Goal: Information Seeking & Learning: Find specific fact

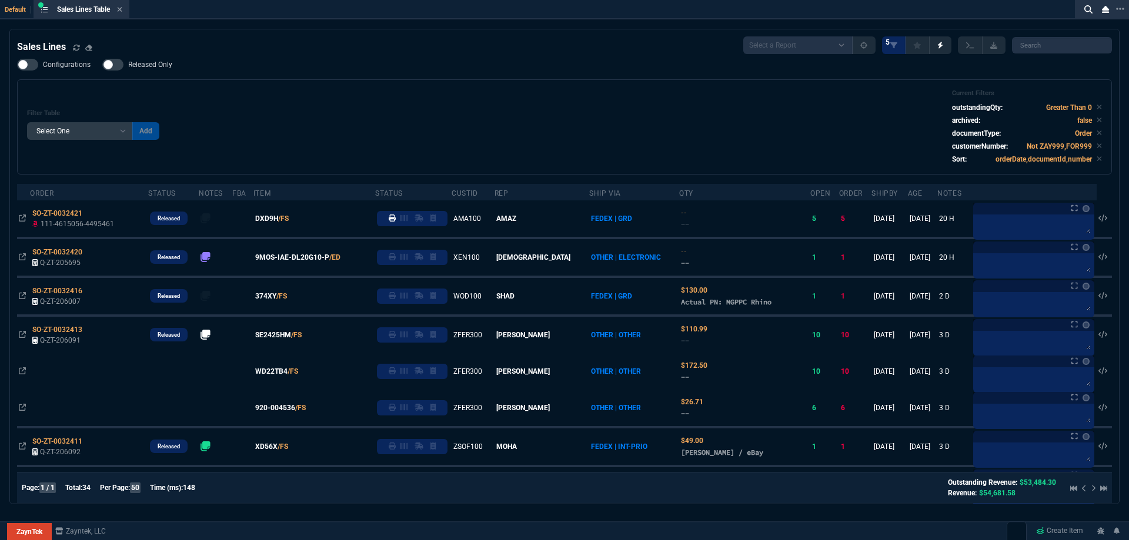
select select
click at [556, 63] on div "Configurations Released Only Filter Table Select One Add Filter () Age () ATS (…" at bounding box center [564, 117] width 1095 height 116
click at [119, 8] on icon at bounding box center [119, 9] width 5 height 7
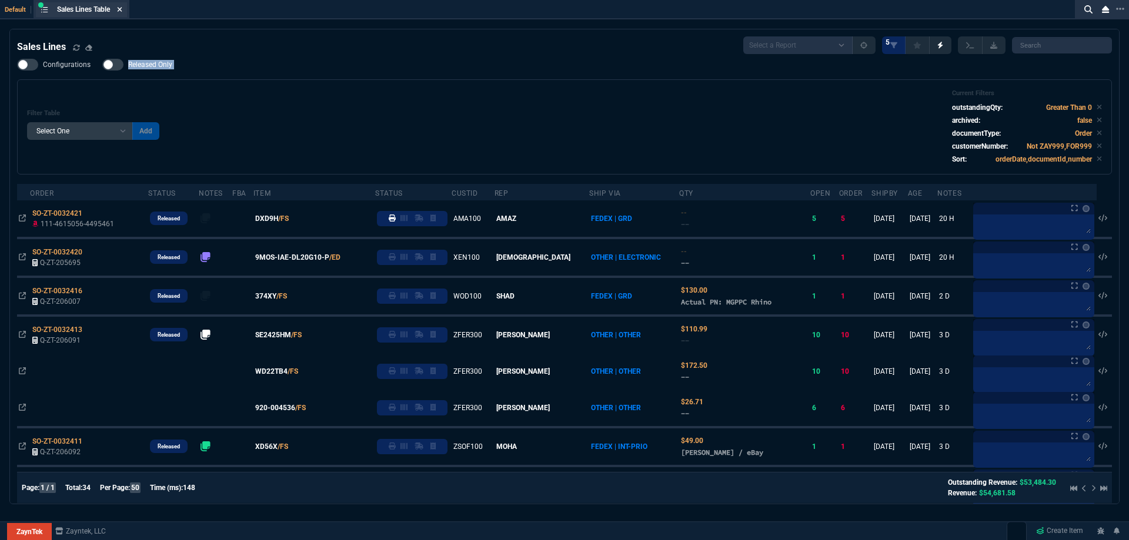
click at [119, 8] on div "ZT FN Ctrl + K" at bounding box center [564, 18] width 1129 height 36
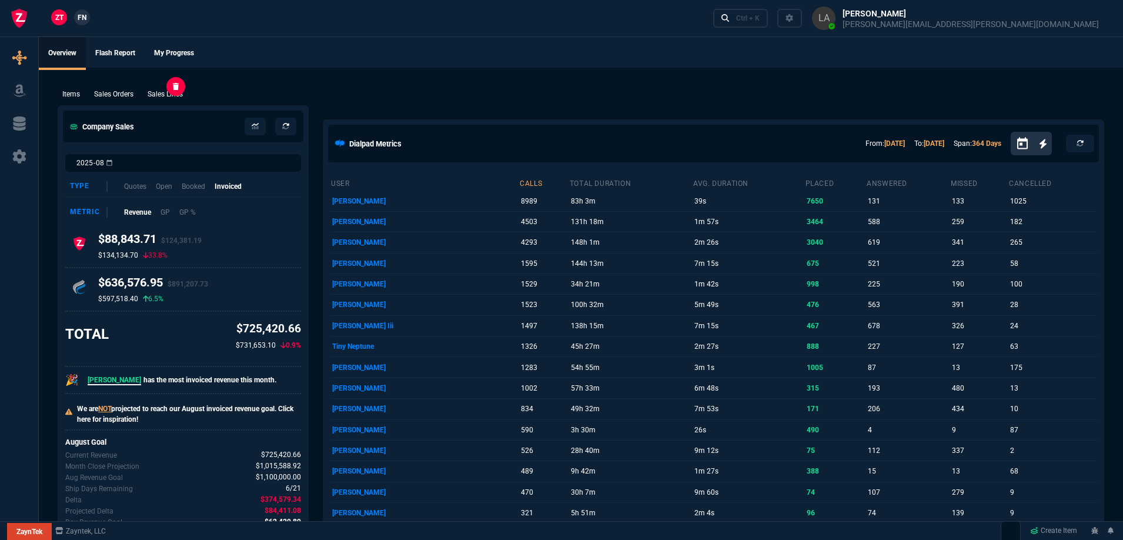
click at [167, 92] on p "Sales Lines" at bounding box center [165, 94] width 35 height 11
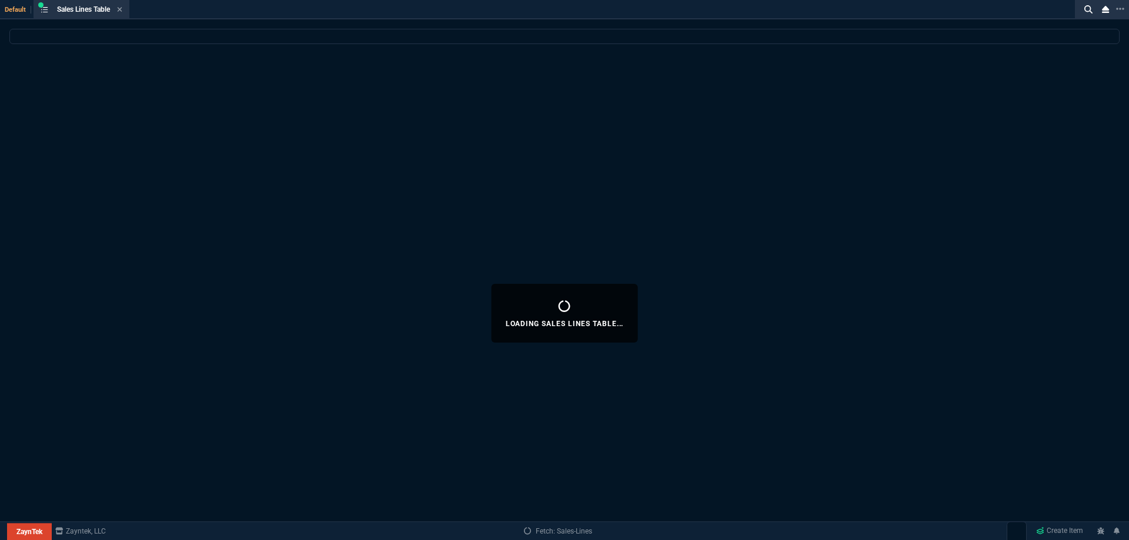
select select
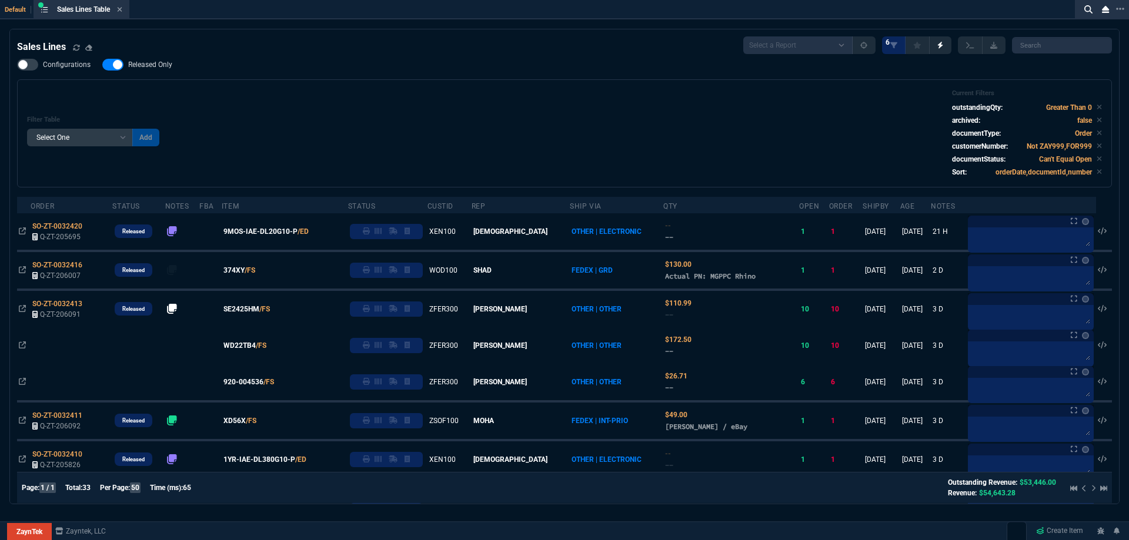
click at [164, 65] on span "Released Only" at bounding box center [150, 64] width 44 height 9
click at [102, 65] on input "Released Only" at bounding box center [102, 65] width 1 height 1
checkbox input "false"
click at [355, 106] on div "Filter Table Select One Add Filter () Age () ATS () Cond (itemVariantCode) Cust…" at bounding box center [564, 133] width 1075 height 88
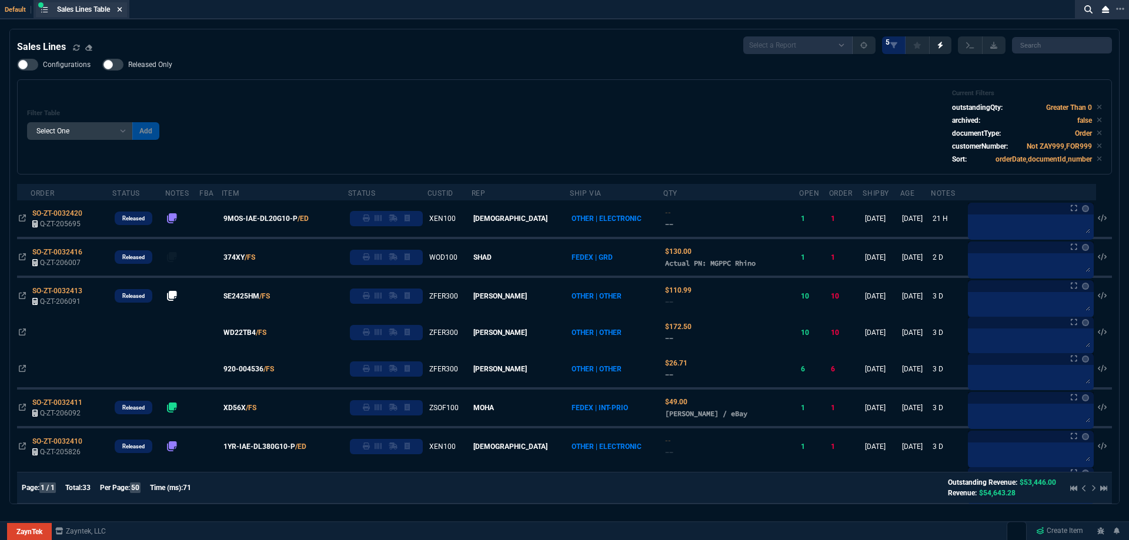
click at [121, 9] on icon at bounding box center [119, 9] width 5 height 7
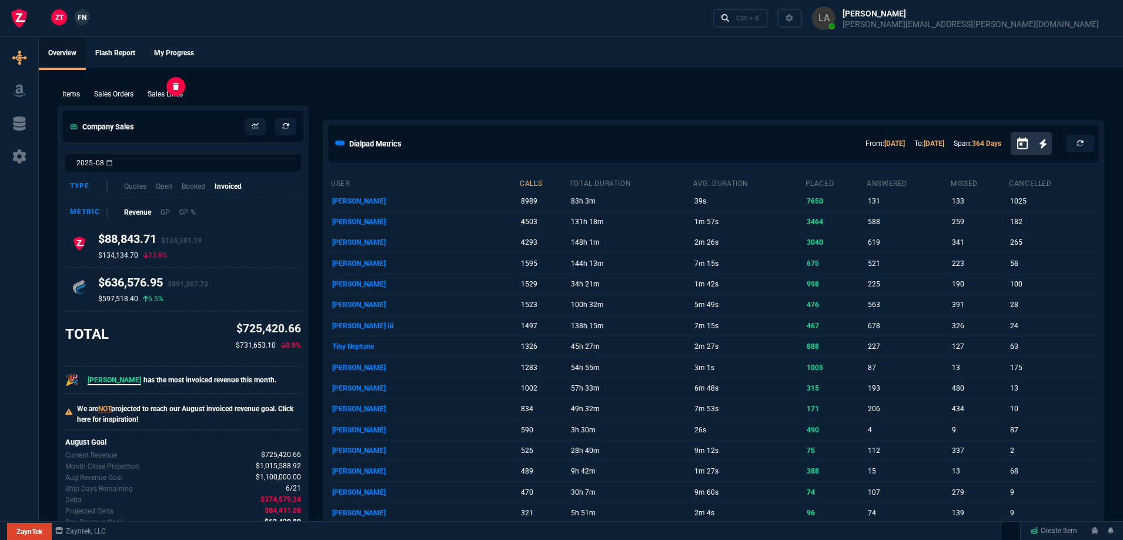
click at [163, 94] on p "Sales Lines" at bounding box center [165, 94] width 35 height 11
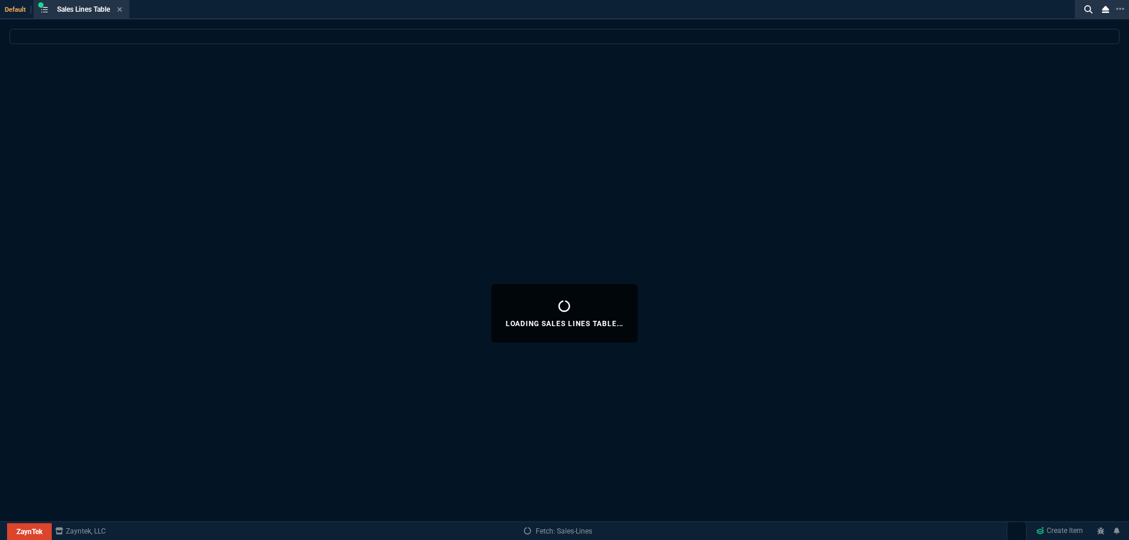
select select
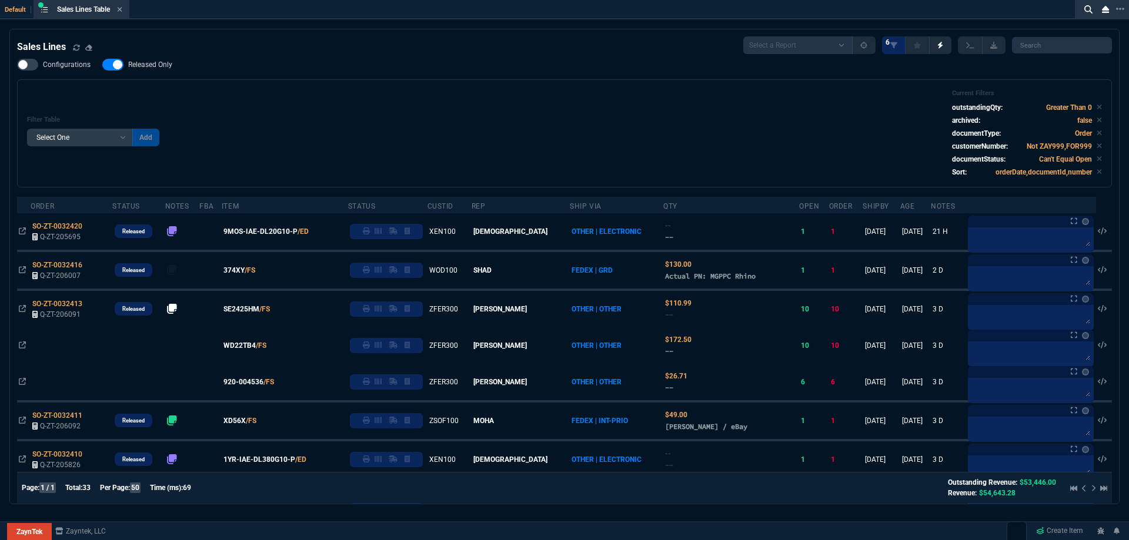
drag, startPoint x: 119, startPoint y: 9, endPoint x: 115, endPoint y: 14, distance: 6.2
click at [119, 9] on icon at bounding box center [119, 9] width 5 height 7
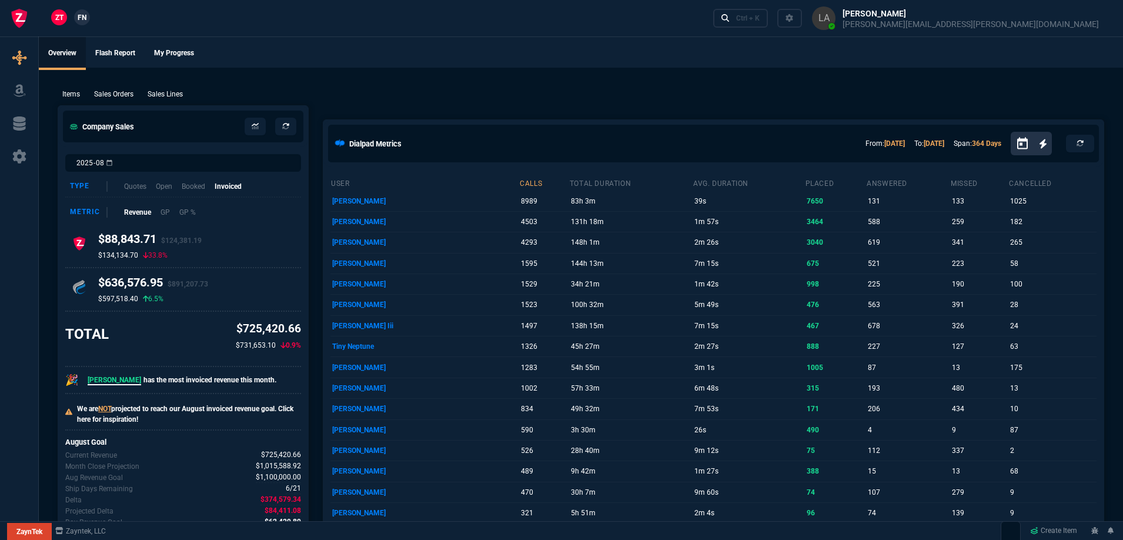
click at [79, 20] on span "FN" at bounding box center [82, 17] width 9 height 11
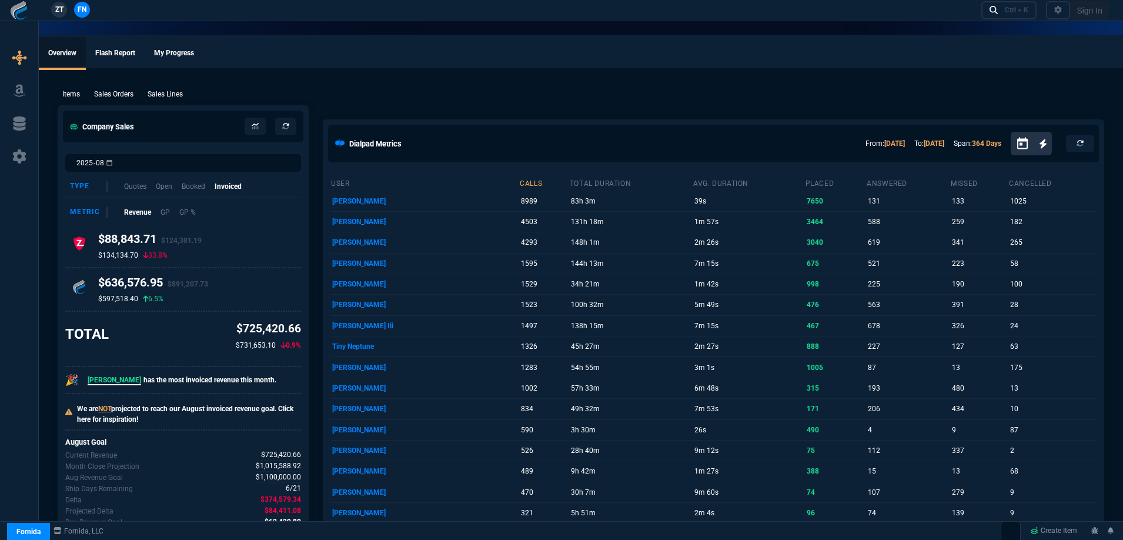
click at [163, 96] on p "Sales Lines" at bounding box center [165, 94] width 35 height 11
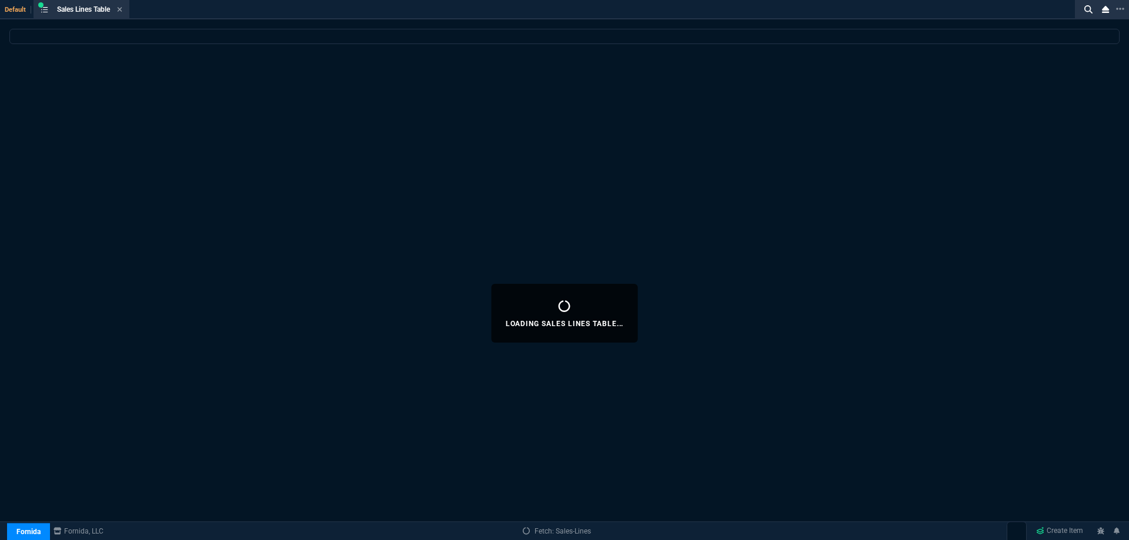
select select
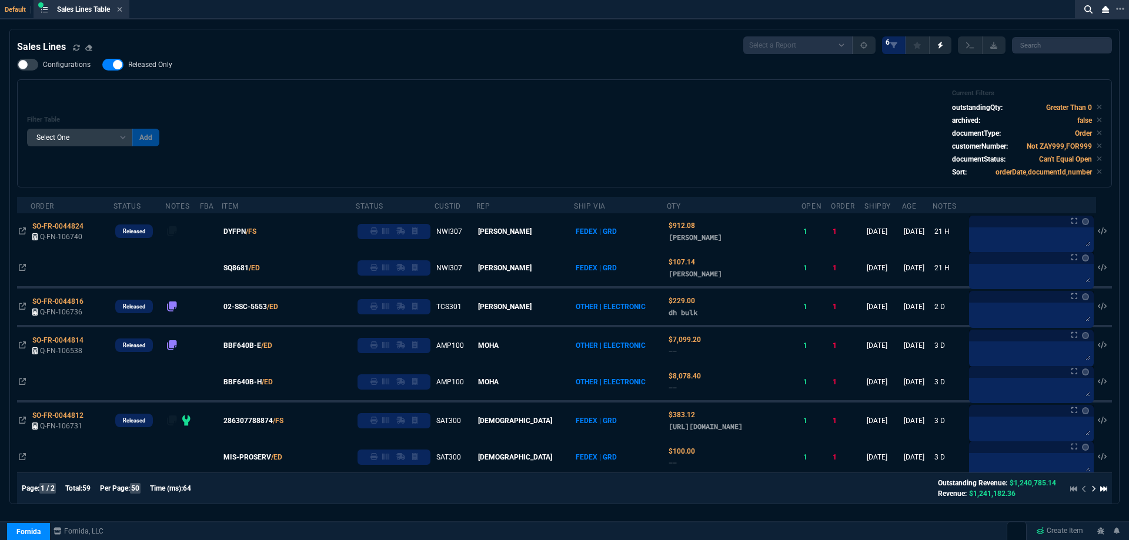
click at [156, 68] on span "Released Only" at bounding box center [150, 64] width 44 height 9
click at [102, 65] on input "Released Only" at bounding box center [102, 65] width 1 height 1
click at [458, 98] on div "Filter Table Select One Add Filter () Age () ATS () Cond (itemVariantCode) Cust…" at bounding box center [564, 133] width 1075 height 88
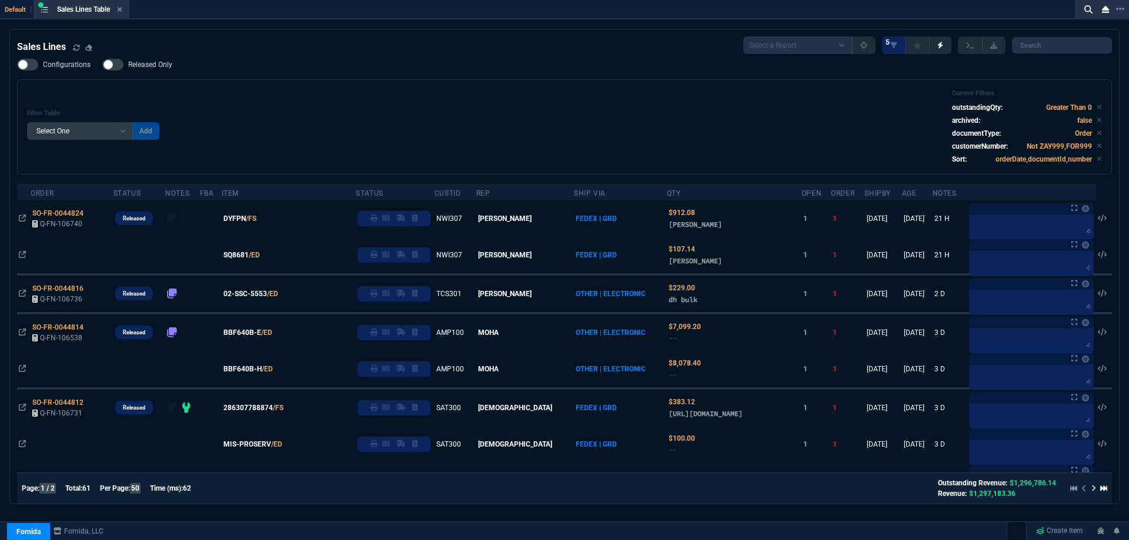
click at [165, 66] on span "Released Only" at bounding box center [150, 64] width 44 height 9
click at [102, 65] on input "Released Only" at bounding box center [102, 65] width 1 height 1
click at [235, 92] on div "Filter Table Select One Add Filter () Age () ATS () Cond (itemVariantCode) Cust…" at bounding box center [564, 126] width 1075 height 75
click at [163, 63] on span "Released Only" at bounding box center [150, 64] width 44 height 9
click at [102, 65] on input "Released Only" at bounding box center [102, 65] width 1 height 1
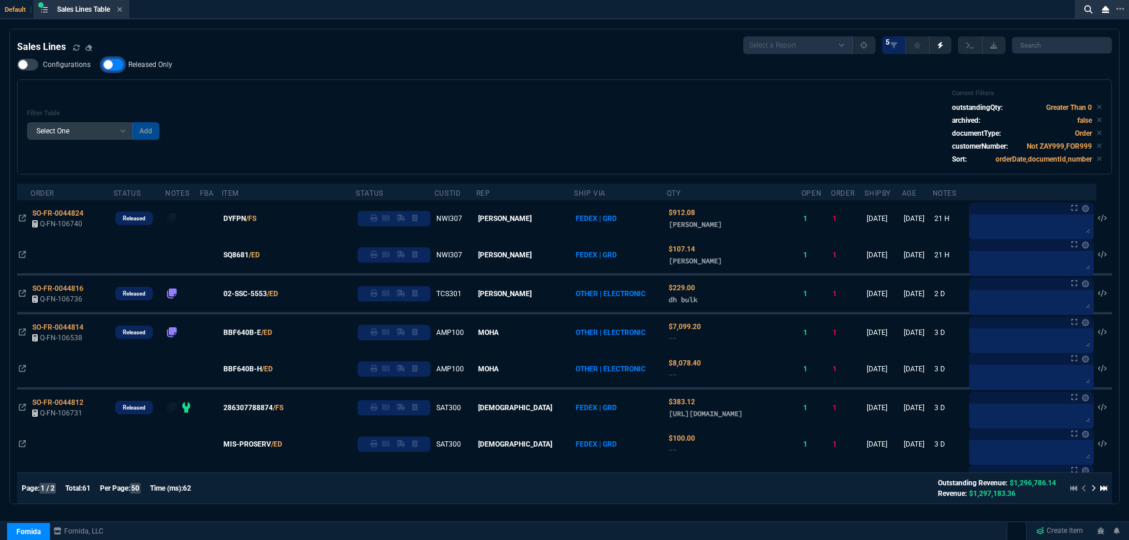
checkbox input "false"
click at [413, 73] on div "Configurations Released Only Filter Table Select One Add Filter () Age () ATS (…" at bounding box center [564, 117] width 1095 height 116
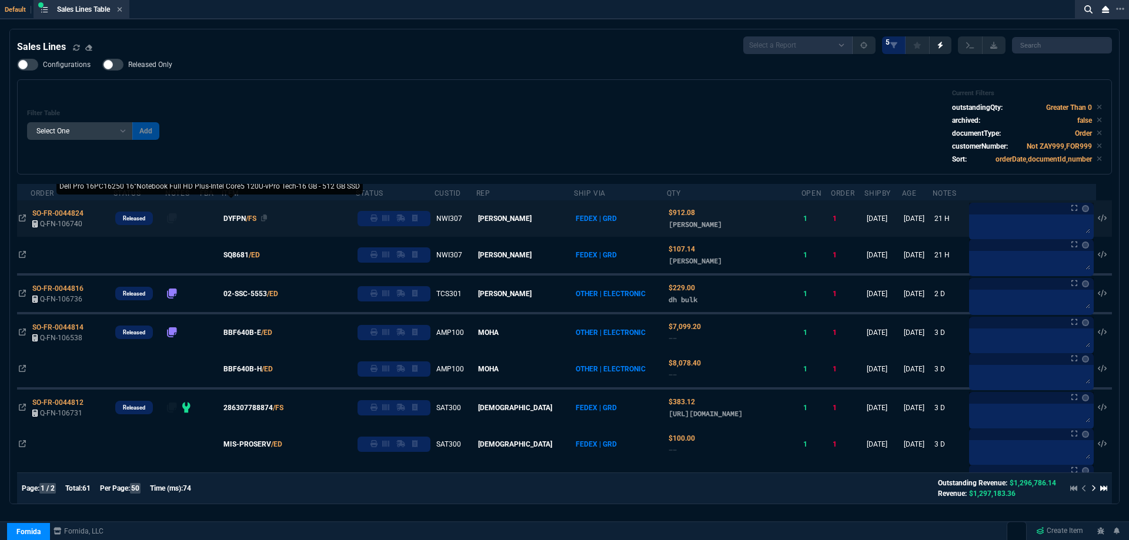
click at [246, 219] on span "DYFPN" at bounding box center [234, 218] width 22 height 11
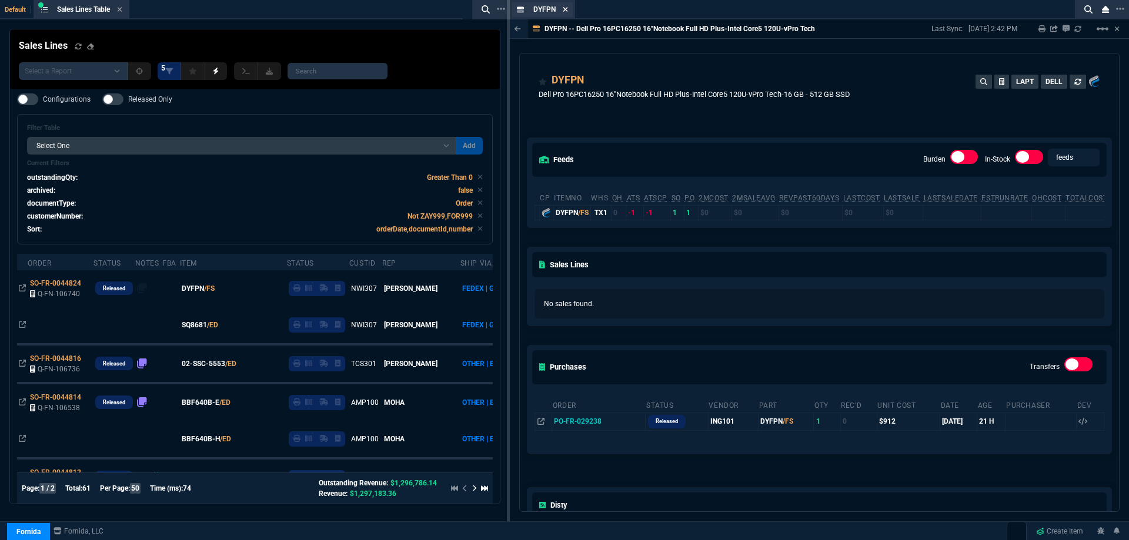
click at [566, 8] on icon at bounding box center [565, 9] width 5 height 5
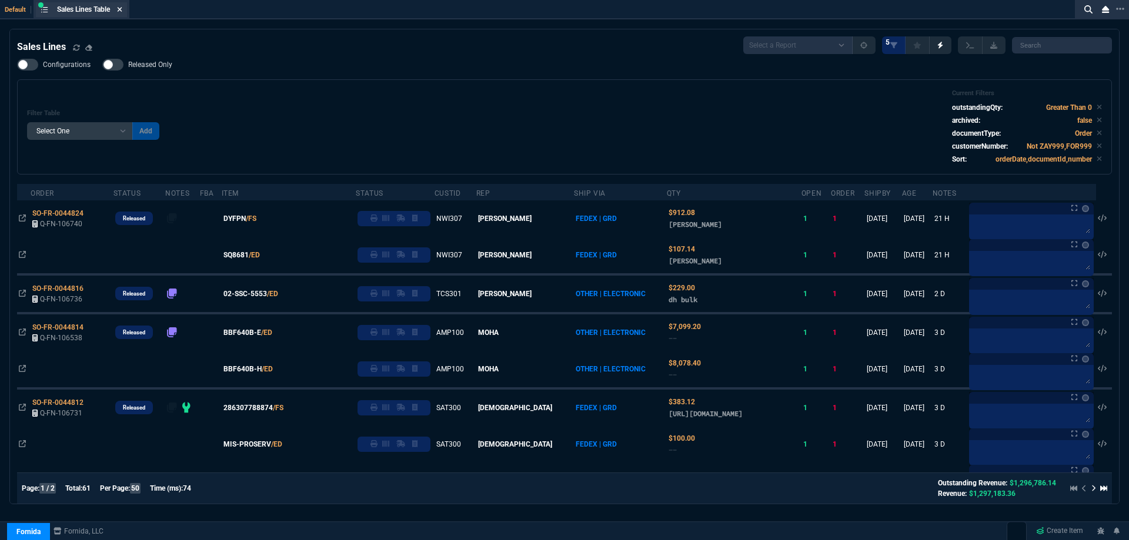
click at [122, 11] on icon at bounding box center [119, 9] width 5 height 7
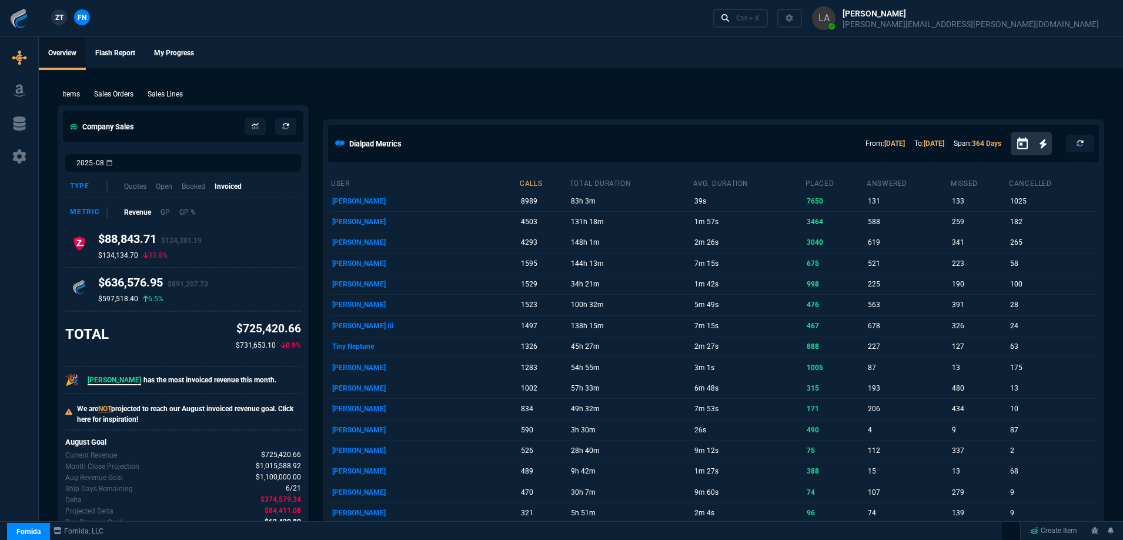
click at [56, 18] on span "ZT" at bounding box center [59, 17] width 8 height 11
click at [168, 92] on p "Sales Lines" at bounding box center [165, 94] width 35 height 11
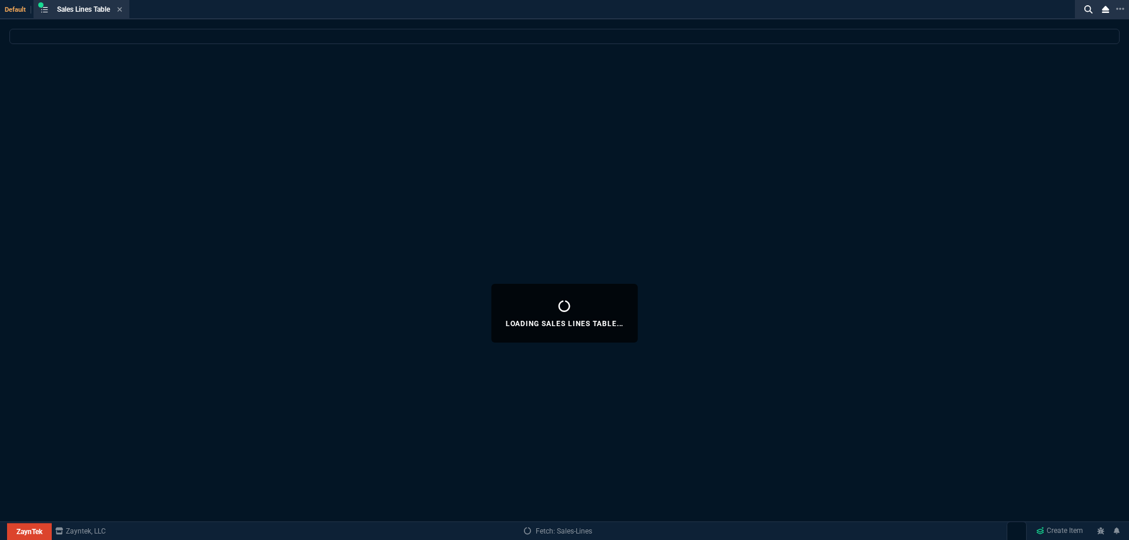
select select
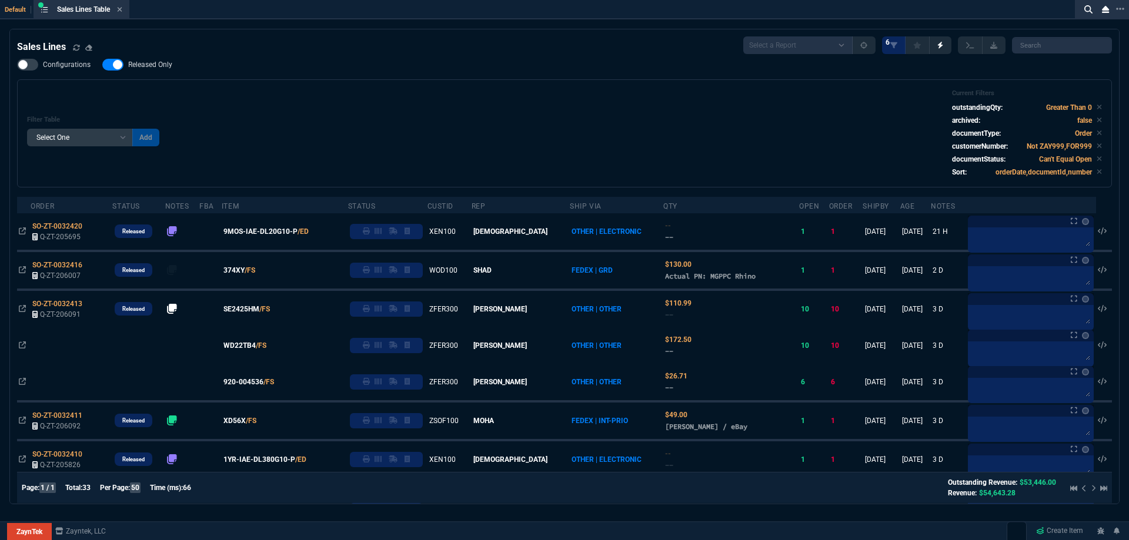
click at [152, 70] on label "Released Only" at bounding box center [143, 65] width 82 height 12
click at [102, 65] on input "Released Only" at bounding box center [102, 65] width 1 height 1
click at [266, 82] on div "Filter Table Select One Add Filter () Age () ATS () Cond (itemVariantCode) Cust…" at bounding box center [564, 133] width 1095 height 108
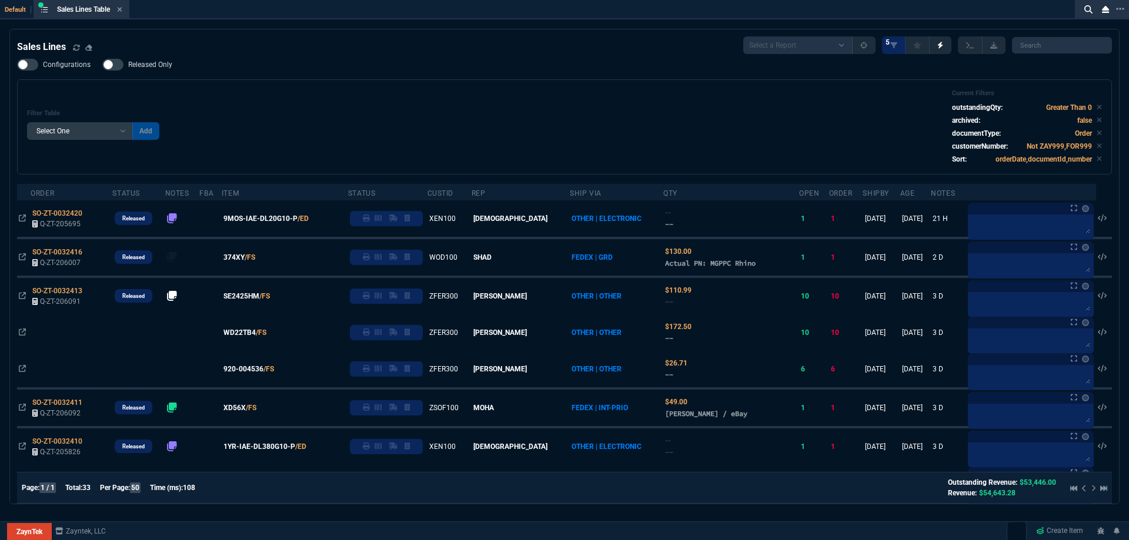
click at [125, 64] on label "Released Only" at bounding box center [143, 65] width 82 height 12
click at [102, 65] on input "Released Only" at bounding box center [102, 65] width 1 height 1
click at [397, 76] on div "Configurations Released Only Filter Table Select One Add Filter () Age () ATS (…" at bounding box center [564, 117] width 1095 height 116
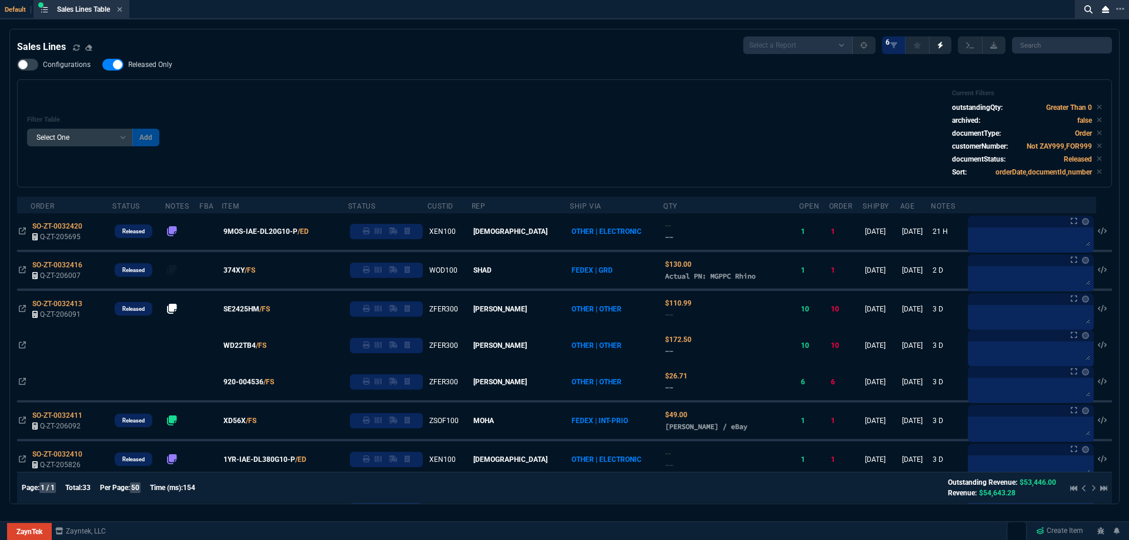
click at [136, 68] on span "Released Only" at bounding box center [150, 64] width 44 height 9
click at [102, 65] on input "Released Only" at bounding box center [102, 65] width 1 height 1
click at [465, 93] on div "Filter Table Select One Add Filter () Age () ATS () Cond (itemVariantCode) Cust…" at bounding box center [564, 133] width 1075 height 88
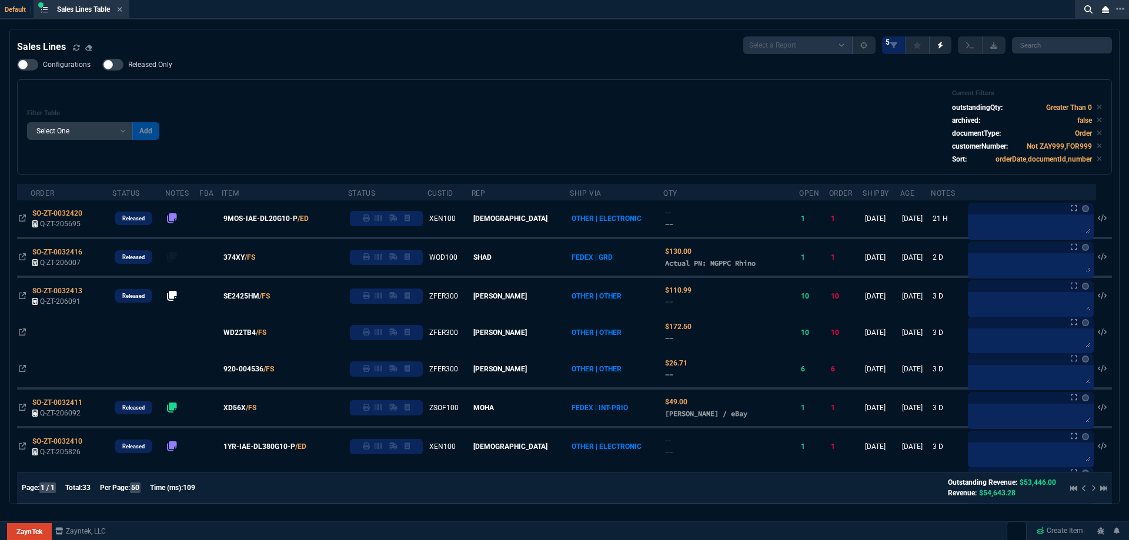
click at [168, 62] on span "Released Only" at bounding box center [150, 64] width 44 height 9
click at [102, 65] on input "Released Only" at bounding box center [102, 65] width 1 height 1
checkbox input "true"
click at [424, 123] on div "Filter Table Select One Add Filter () Age () ATS () Cond (itemVariantCode) Cust…" at bounding box center [564, 126] width 1075 height 75
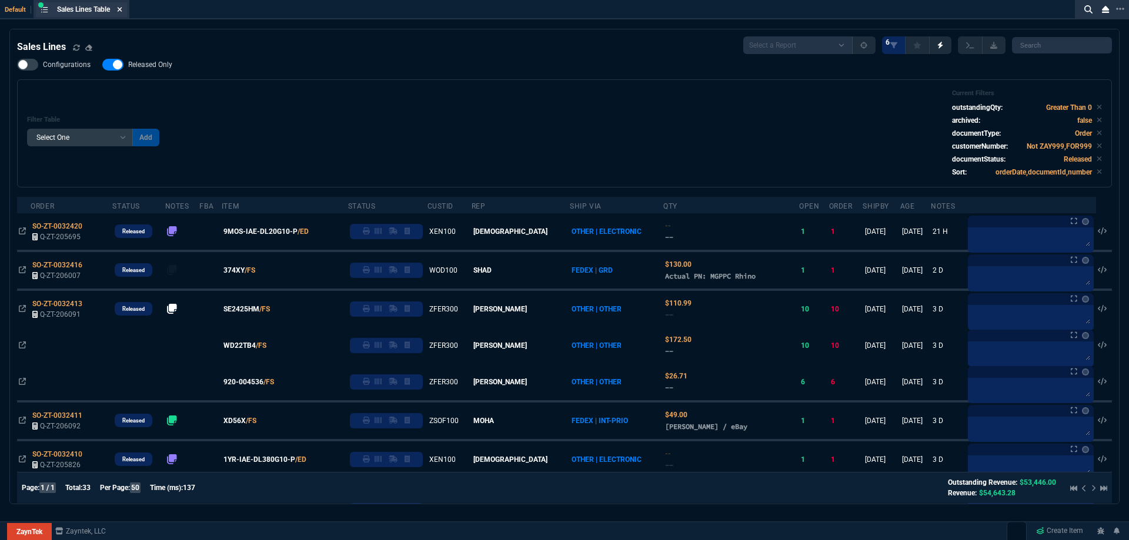
click at [121, 11] on icon at bounding box center [119, 9] width 5 height 7
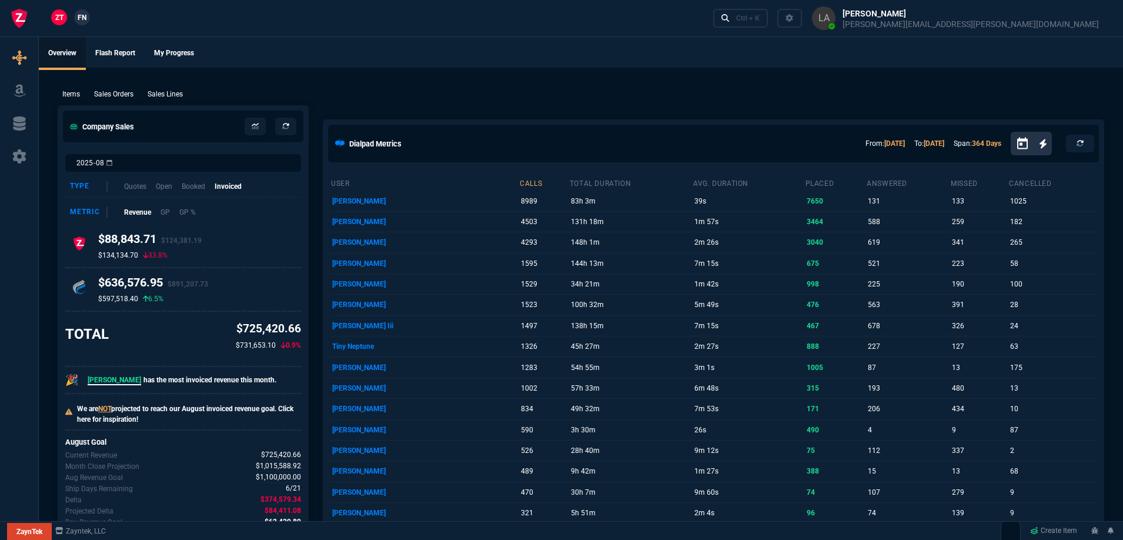
click at [75, 14] on link "FN" at bounding box center [82, 17] width 16 height 16
click at [171, 93] on p "Sales Lines" at bounding box center [165, 94] width 35 height 11
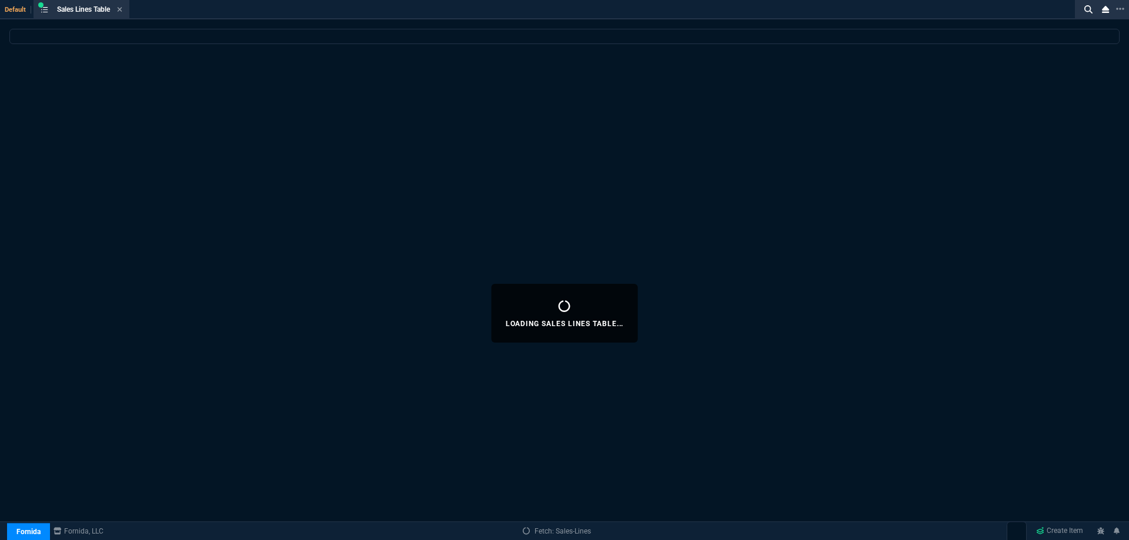
select select
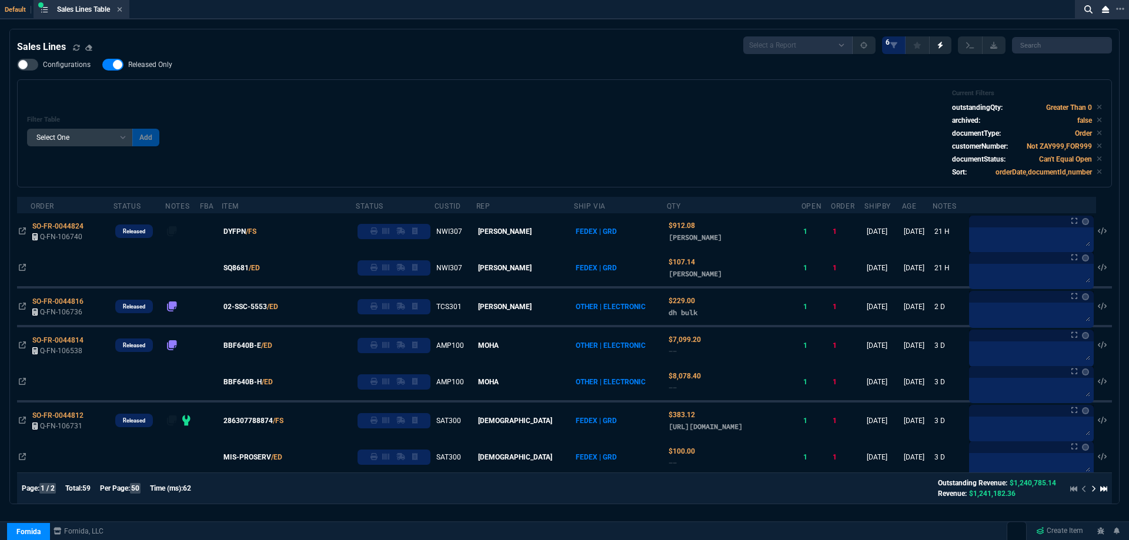
click at [165, 69] on span "Released Only" at bounding box center [150, 64] width 44 height 9
click at [102, 65] on input "Released Only" at bounding box center [102, 65] width 1 height 1
checkbox input "false"
click at [413, 113] on div "Filter Table Select One Add Filter () Age () ATS () Cond (itemVariantCode) Cust…" at bounding box center [564, 133] width 1075 height 88
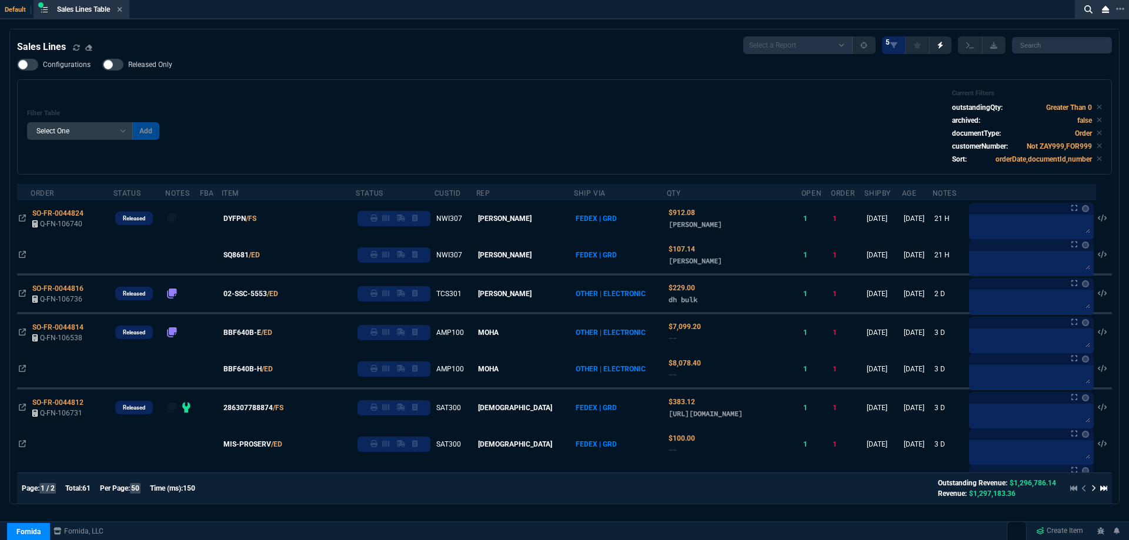
drag, startPoint x: 122, startPoint y: 9, endPoint x: 202, endPoint y: 18, distance: 80.5
click at [122, 9] on icon at bounding box center [120, 9] width 5 height 5
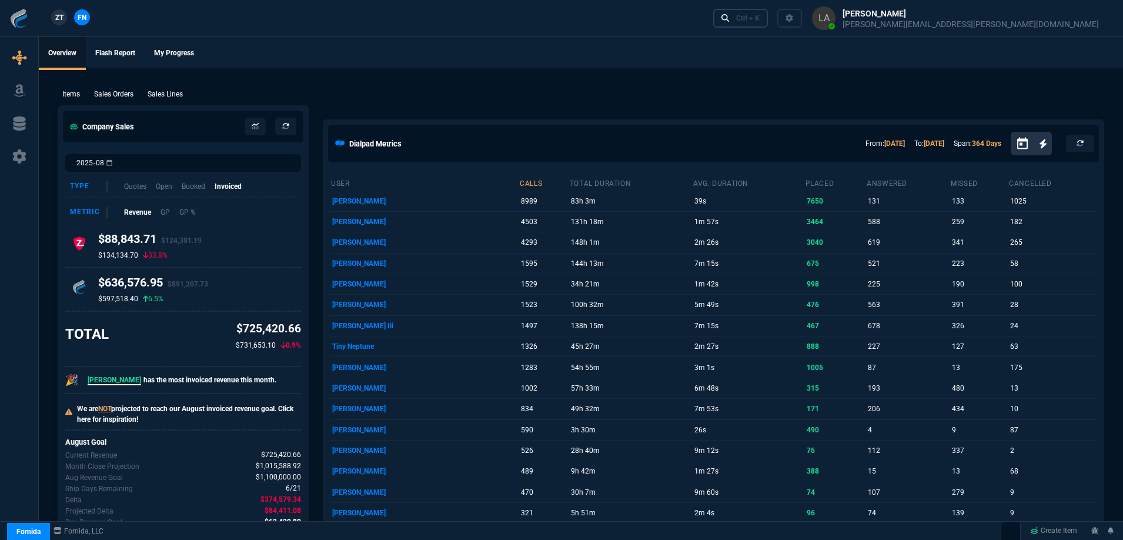
click at [768, 26] on link "Ctrl + K" at bounding box center [740, 18] width 55 height 18
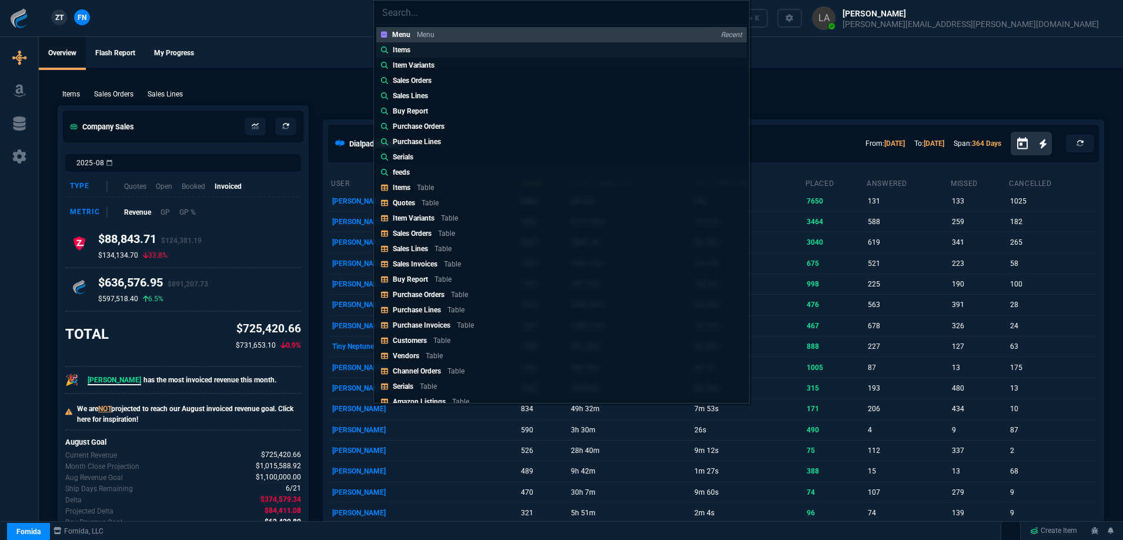
click at [510, 56] on link "Items" at bounding box center [561, 49] width 370 height 15
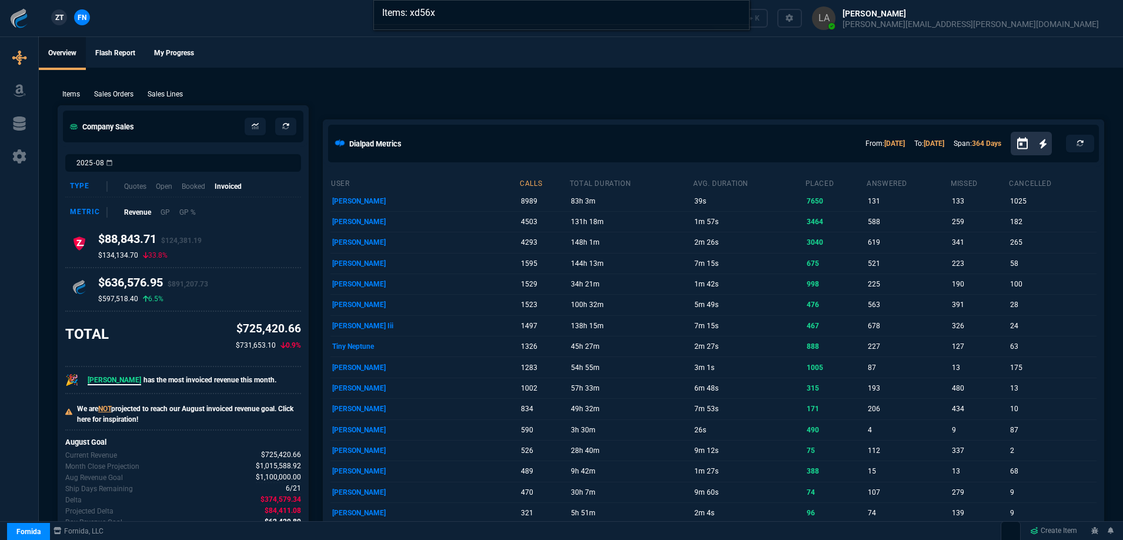
type input "Items: xd56x"
click at [64, 18] on div "Items: xd56x" at bounding box center [561, 270] width 1123 height 540
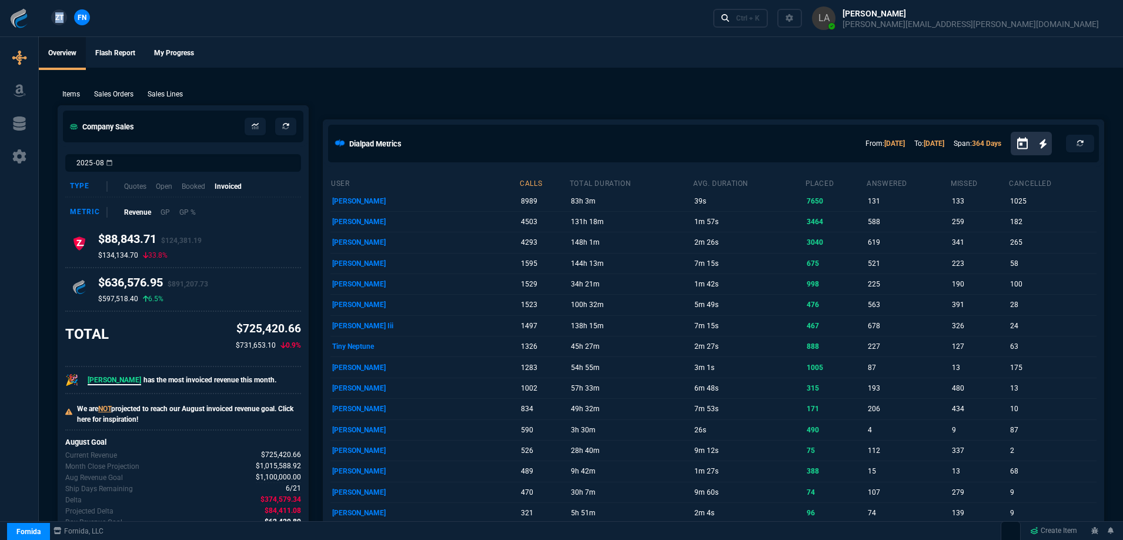
click at [64, 18] on link "ZT" at bounding box center [59, 17] width 16 height 16
click at [768, 22] on link "Ctrl + K" at bounding box center [740, 18] width 55 height 18
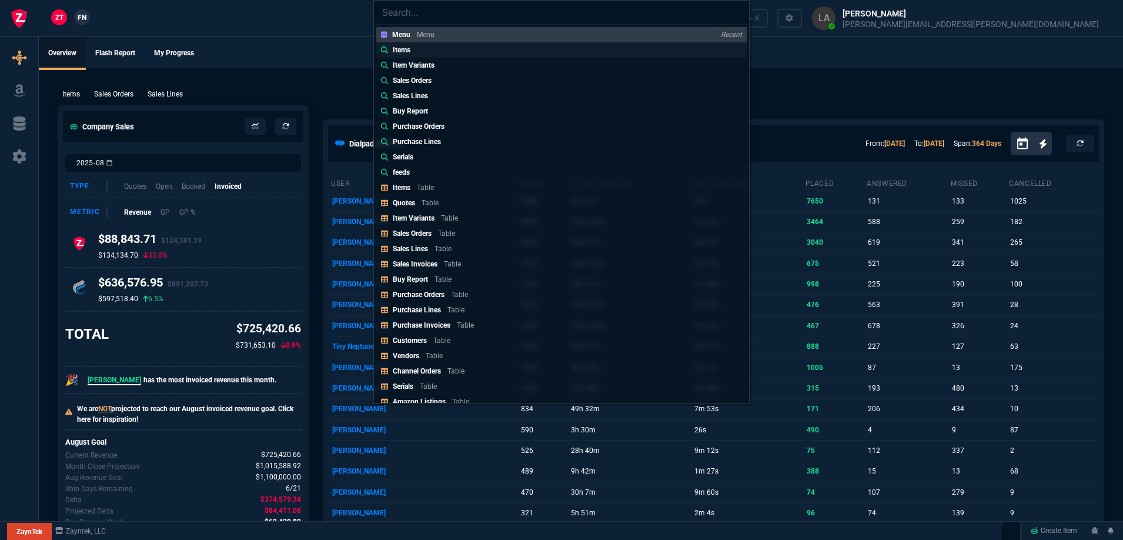
click at [392, 54] on div "Items" at bounding box center [398, 50] width 34 height 11
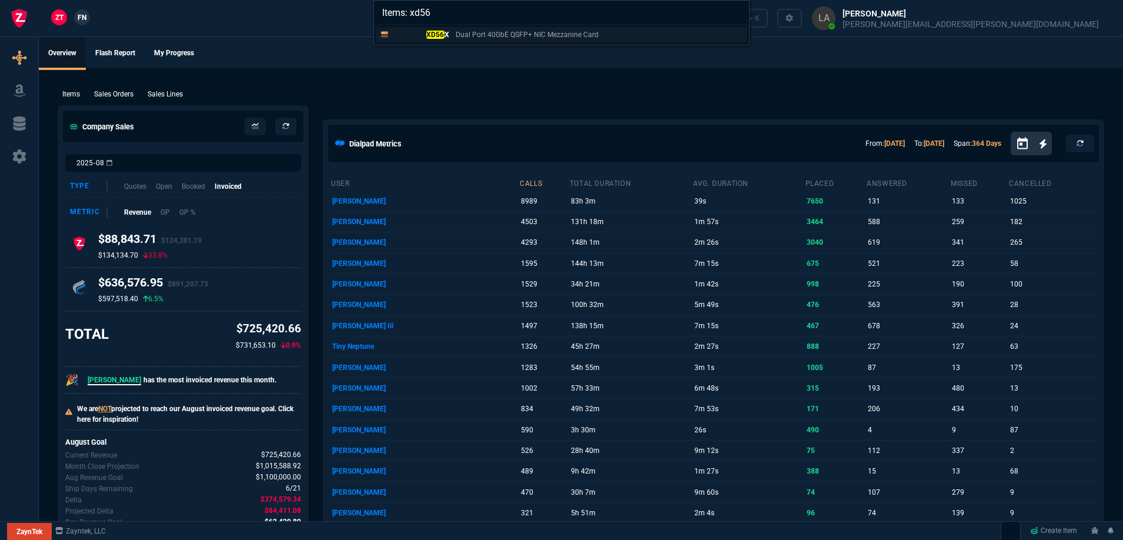
type input "Items: xd56"
click at [437, 34] on mark "XD56" at bounding box center [435, 35] width 18 height 8
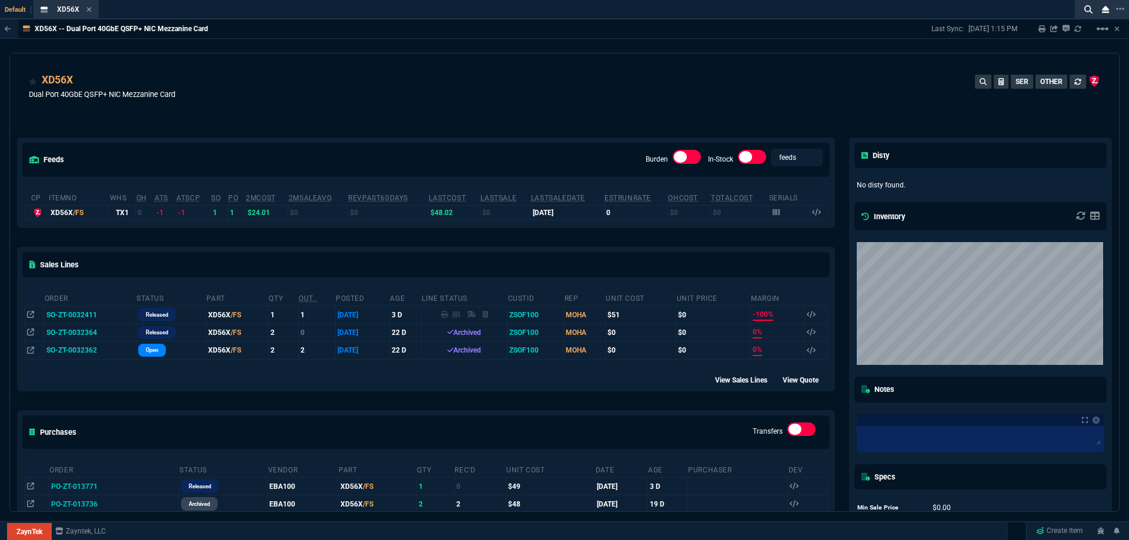
click at [666, 79] on div "XD56X Dual Port 40GbE QSFP+ NIC Mezzanine Card SER OTHER" at bounding box center [564, 93] width 1071 height 42
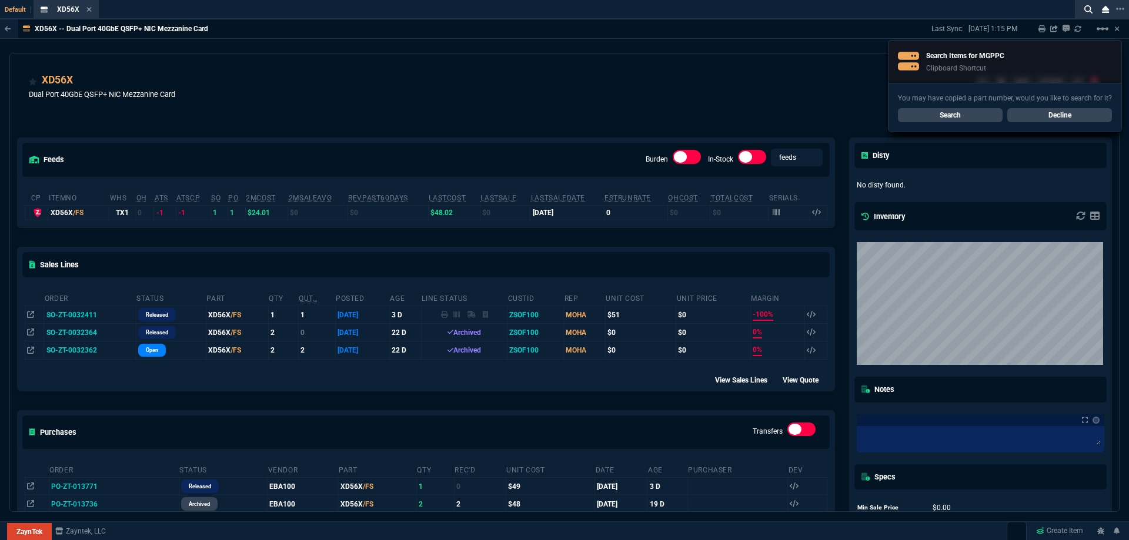
click at [666, 79] on div "XD56X Dual Port 40GbE QSFP+ NIC Mezzanine Card SER OTHER" at bounding box center [564, 93] width 1071 height 42
click at [906, 112] on link "Search" at bounding box center [950, 115] width 105 height 14
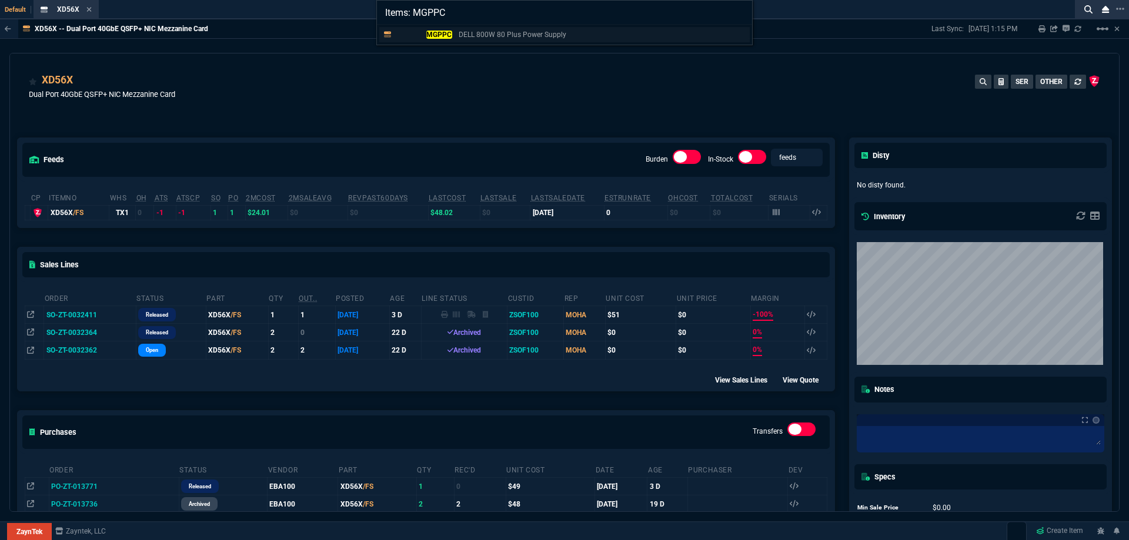
click at [444, 40] on link "MGPPC DELL 800W 80 Plus Power Supply" at bounding box center [564, 34] width 370 height 15
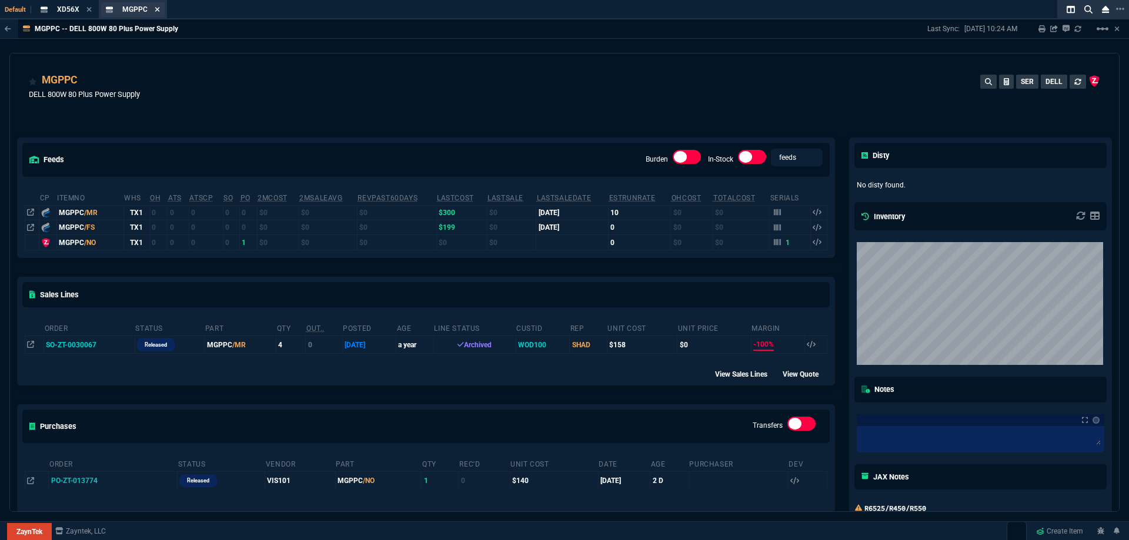
click at [157, 8] on icon at bounding box center [157, 9] width 5 height 7
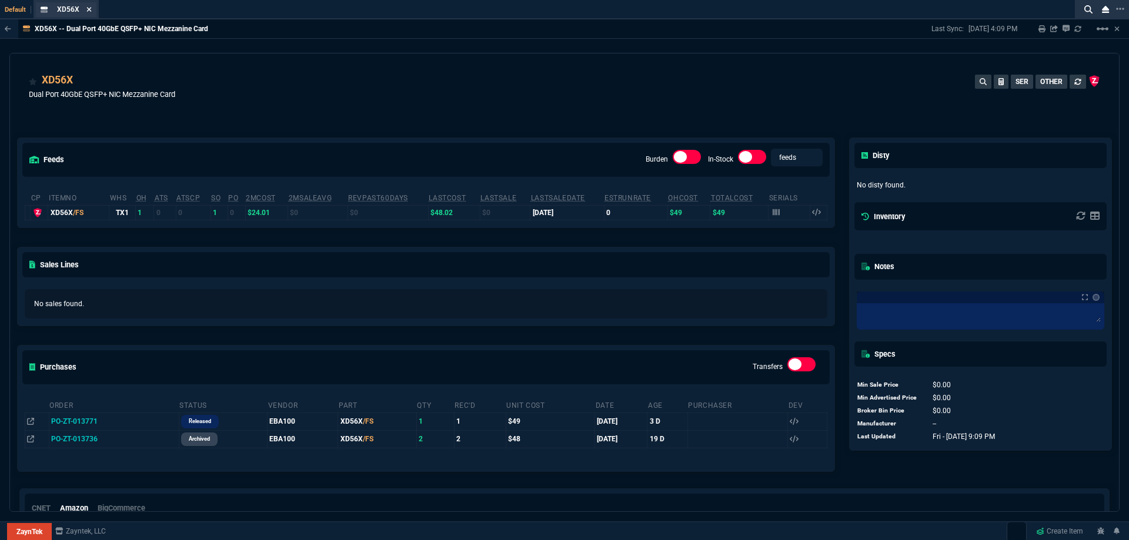
click at [89, 12] on icon at bounding box center [88, 9] width 5 height 7
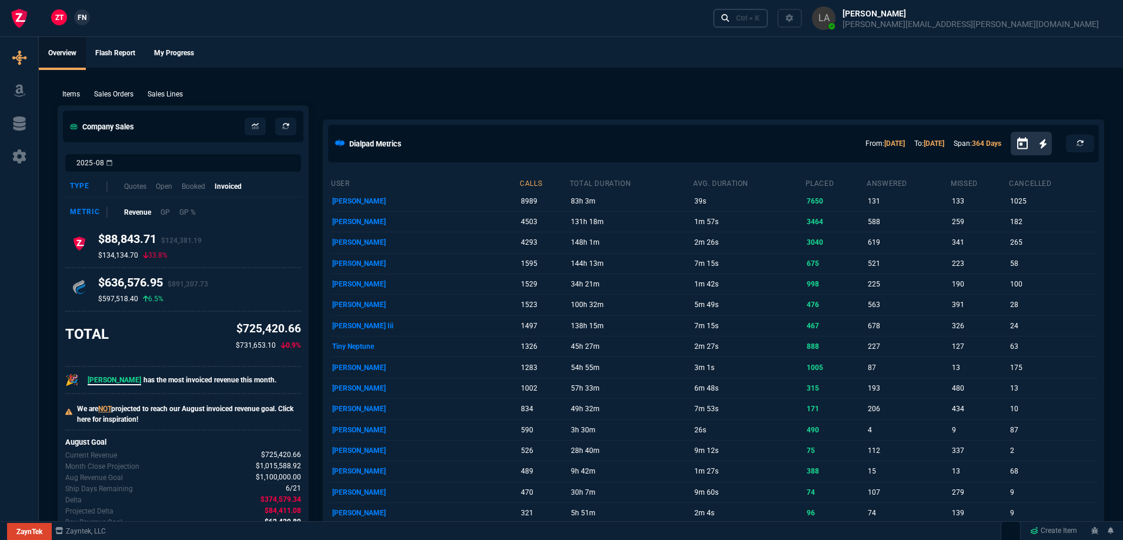
click at [760, 18] on div "Ctrl + K" at bounding box center [748, 18] width 24 height 9
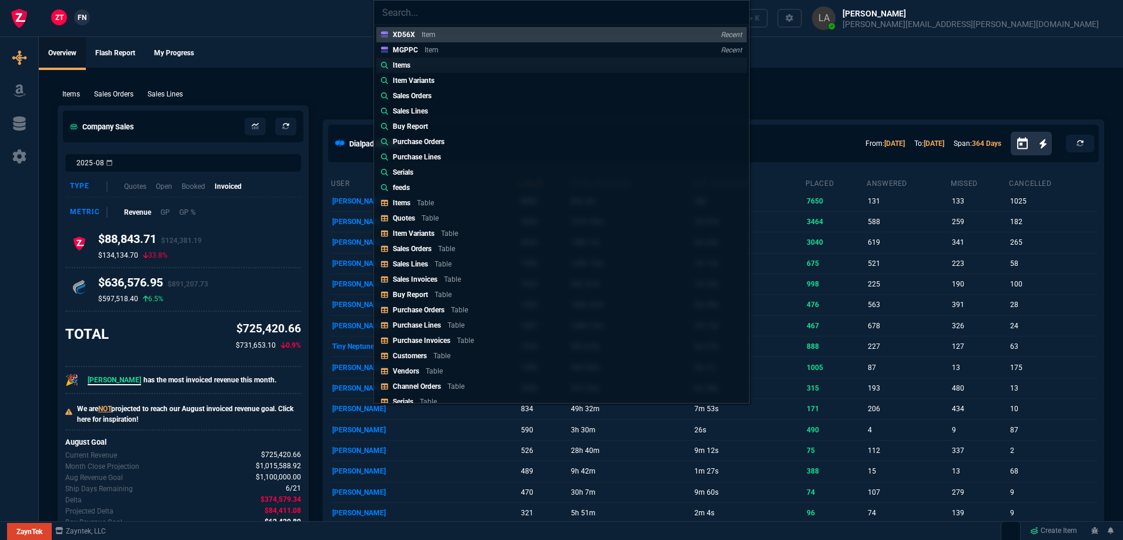
click at [400, 66] on p "Items" at bounding box center [402, 65] width 18 height 11
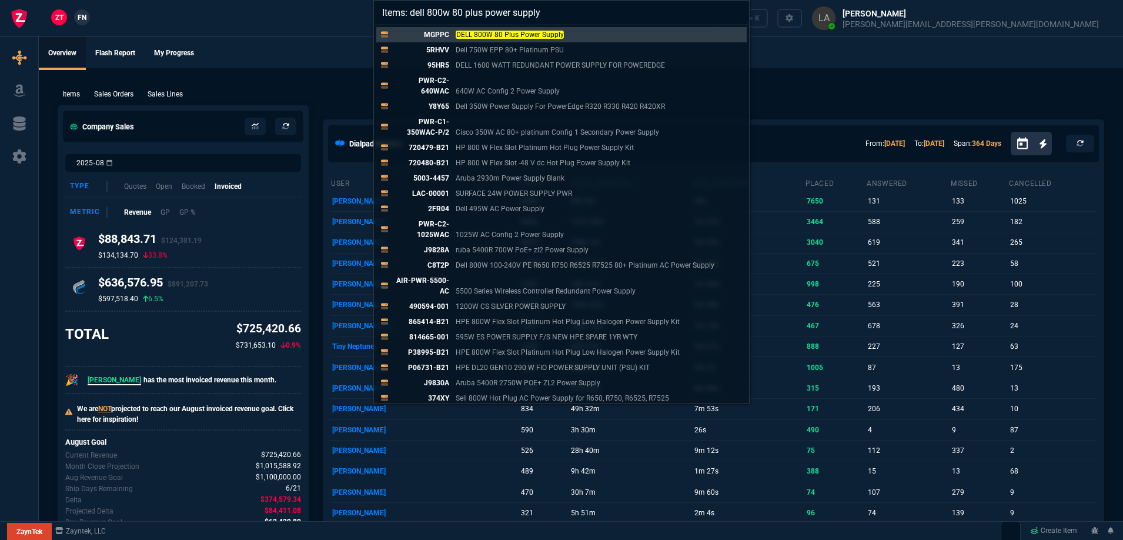
type input "Items: dell 800w 80 plus power supply"
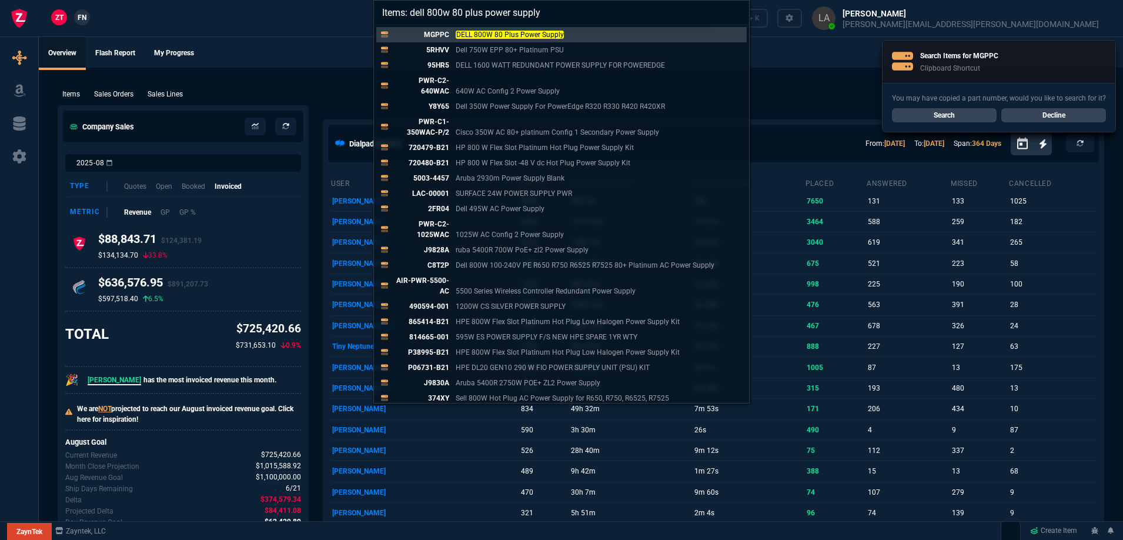
click at [805, 74] on div "Items: dell 800w 80 plus power supply MGPPC DELL 800W 80 Plus Power Supply 5RHV…" at bounding box center [561, 270] width 1123 height 540
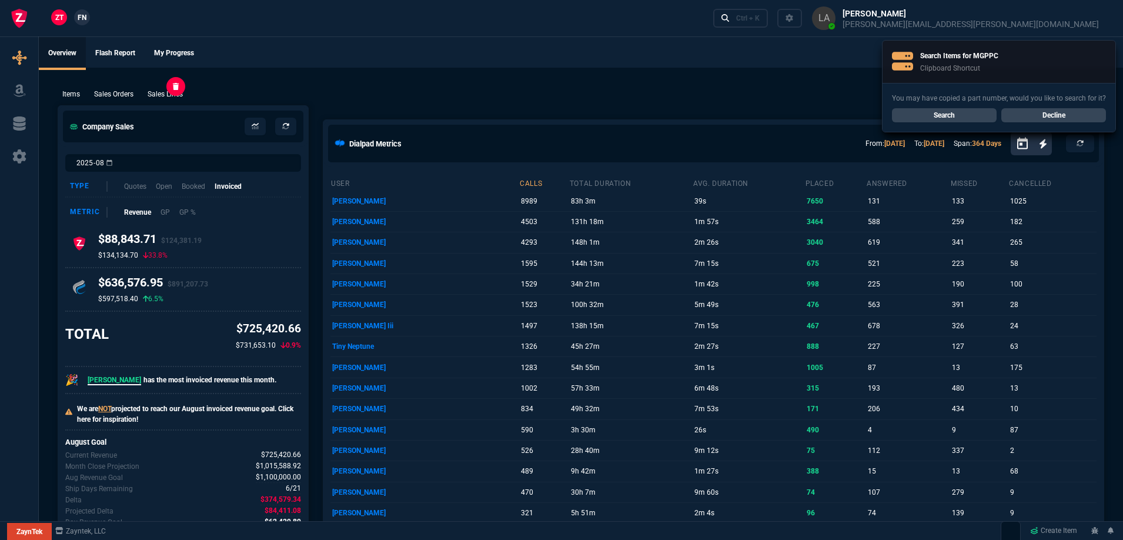
click at [177, 90] on p "Sales Lines" at bounding box center [165, 94] width 35 height 11
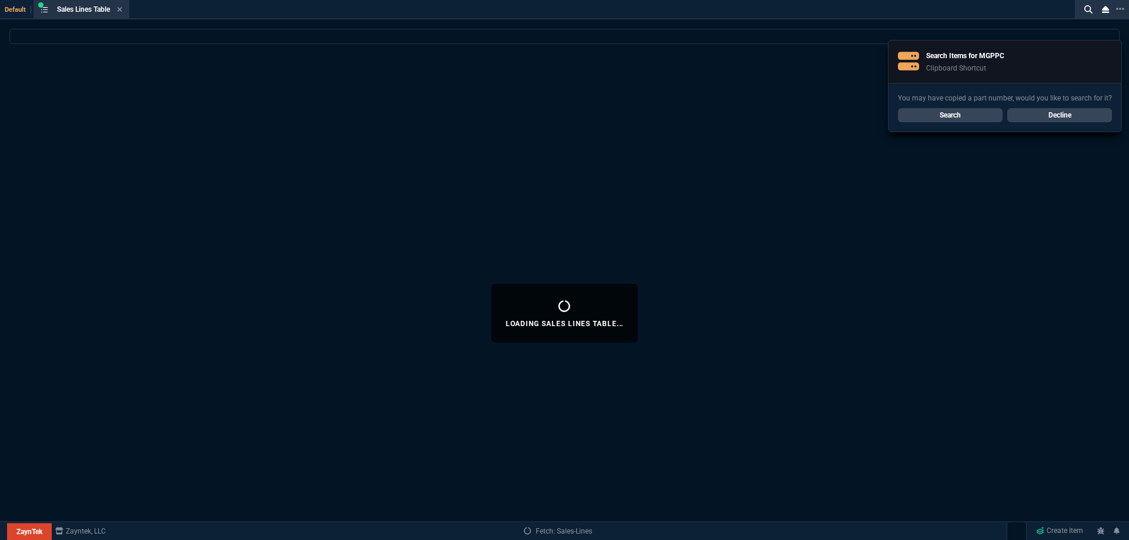
select select
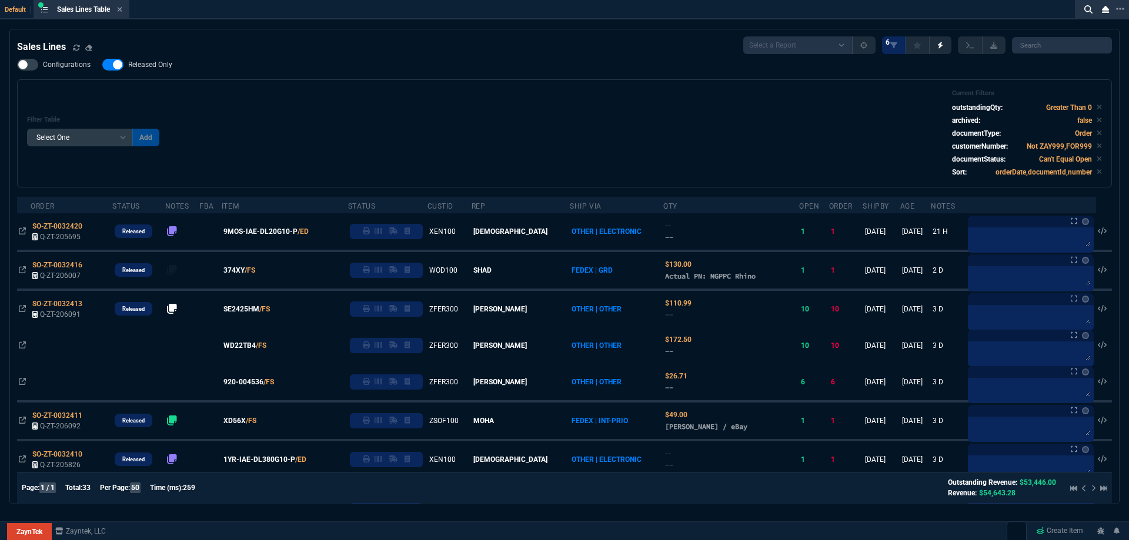
drag, startPoint x: 47, startPoint y: 265, endPoint x: 84, endPoint y: 269, distance: 37.2
click at [47, 265] on span "SO-ZT-0032416" at bounding box center [57, 265] width 50 height 8
select select
click at [122, 10] on icon at bounding box center [119, 9] width 5 height 7
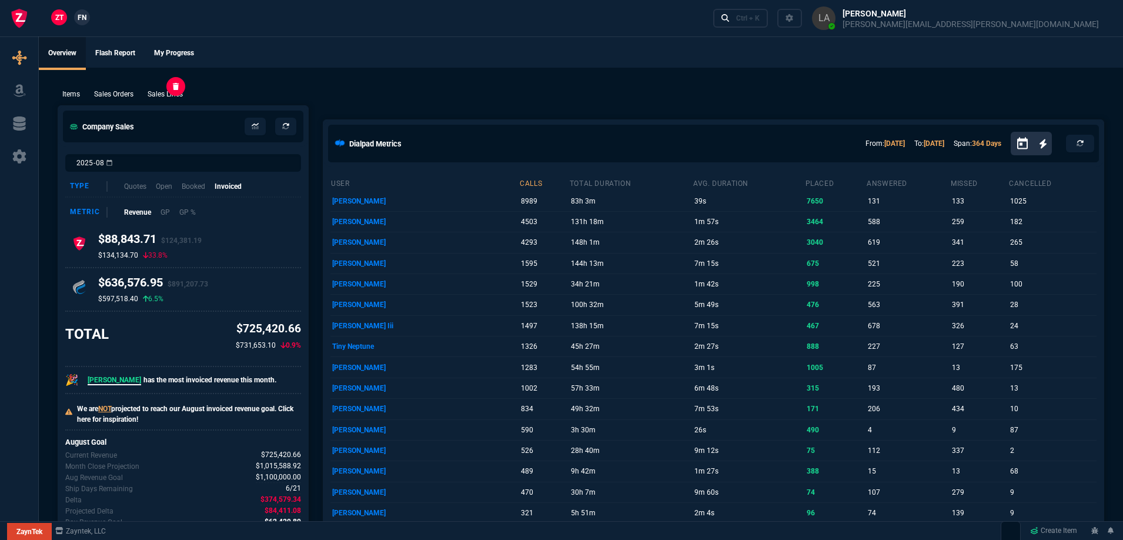
click at [168, 97] on p "Sales Lines" at bounding box center [165, 94] width 35 height 11
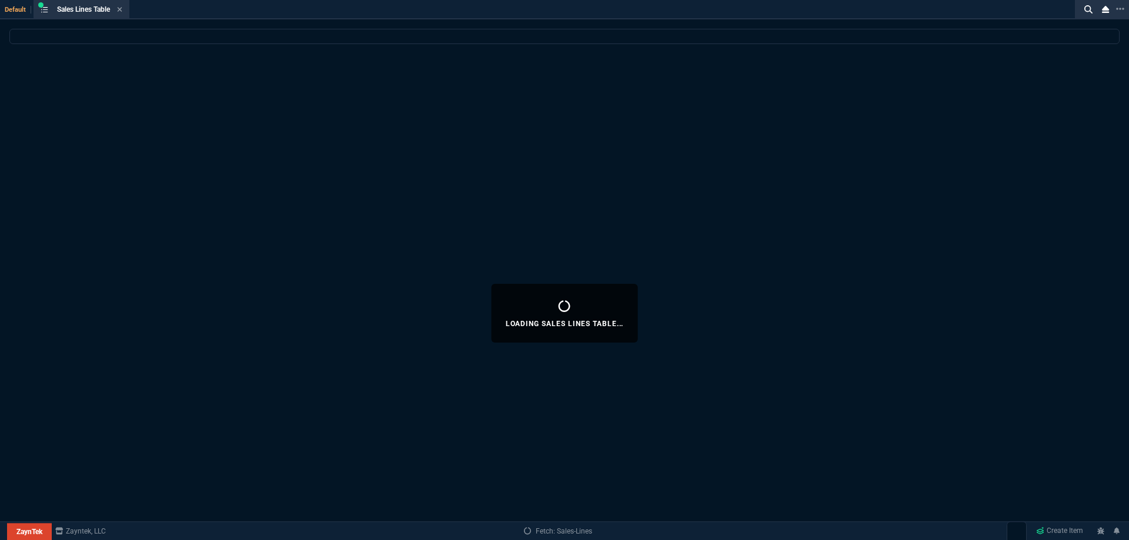
select select
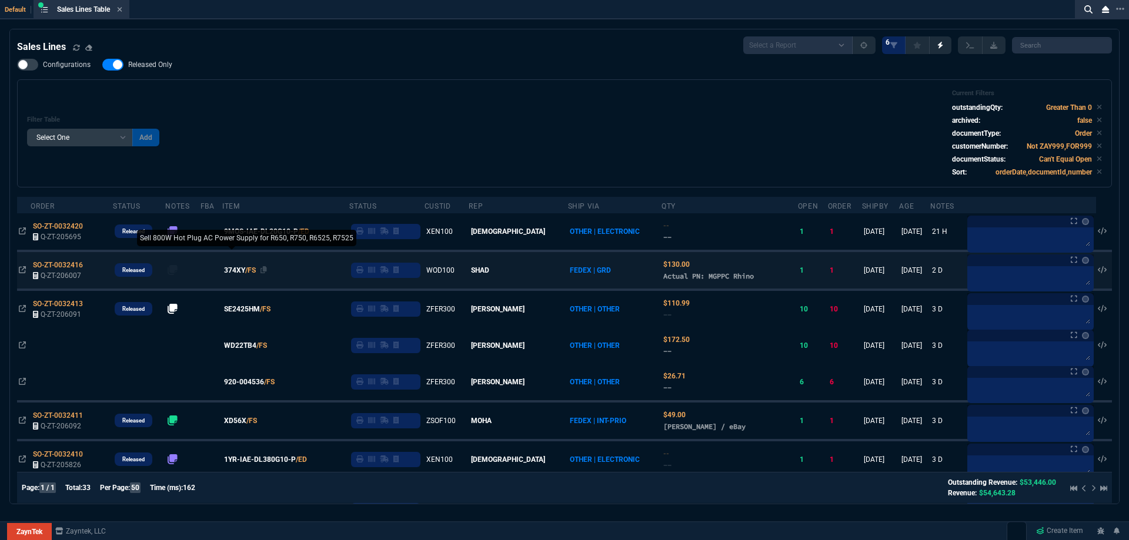
click at [245, 268] on span "374XY" at bounding box center [234, 270] width 21 height 11
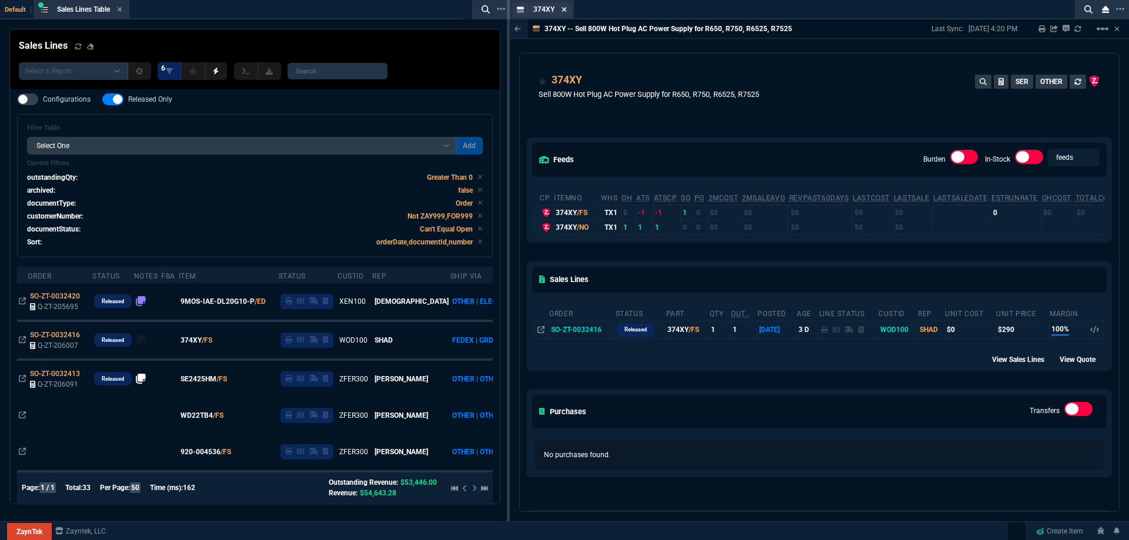
click at [564, 10] on icon at bounding box center [564, 9] width 5 height 5
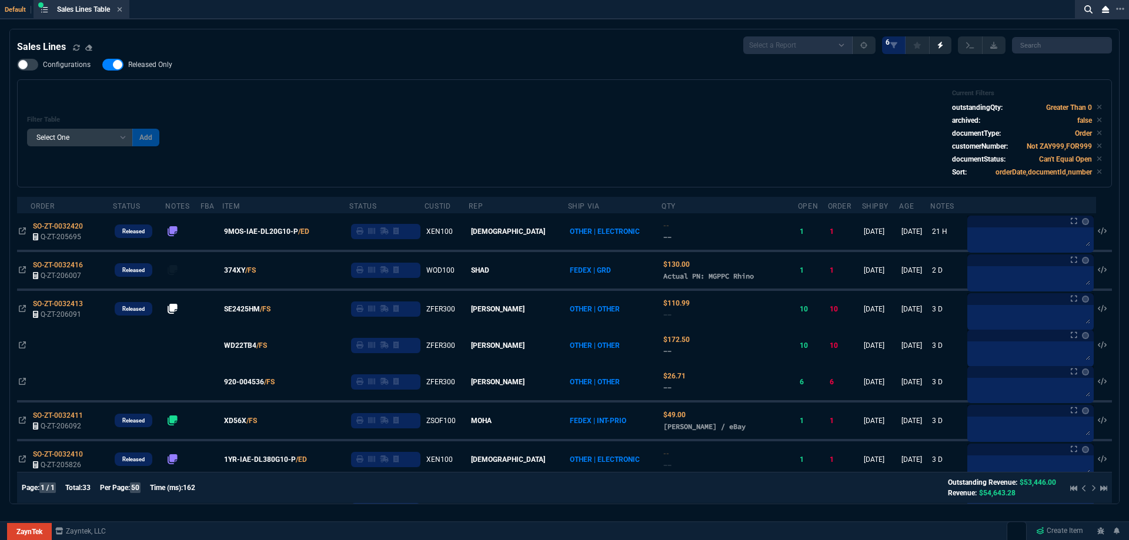
click at [153, 66] on span "Released Only" at bounding box center [150, 64] width 44 height 9
click at [102, 65] on input "Released Only" at bounding box center [102, 65] width 1 height 1
checkbox input "false"
click at [506, 101] on div "Filter Table Select One Add Filter () Age () ATS () Cond (itemVariantCode) Cust…" at bounding box center [564, 133] width 1075 height 88
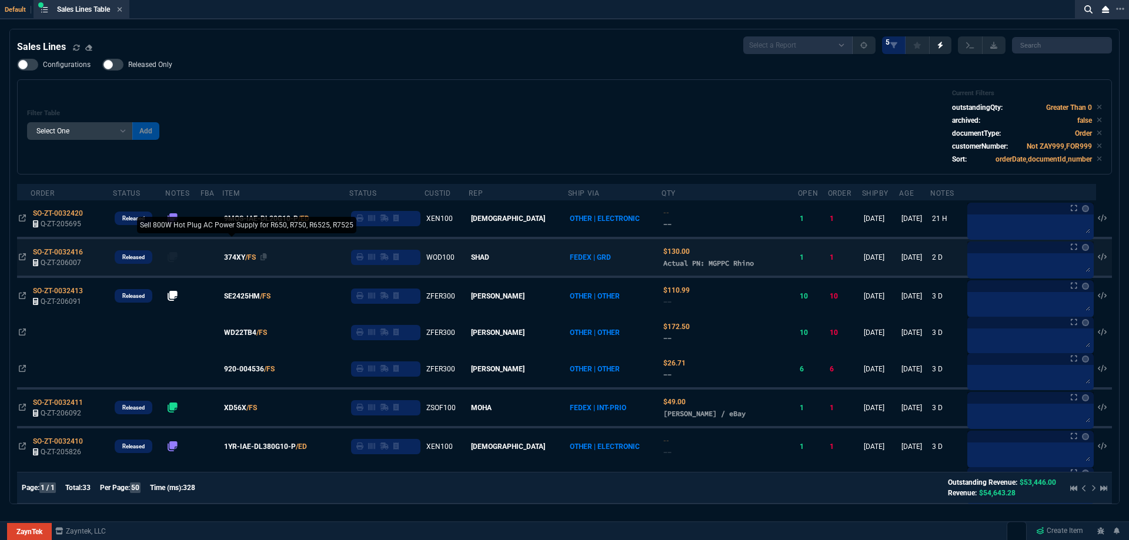
click at [245, 259] on span "374XY" at bounding box center [234, 257] width 21 height 11
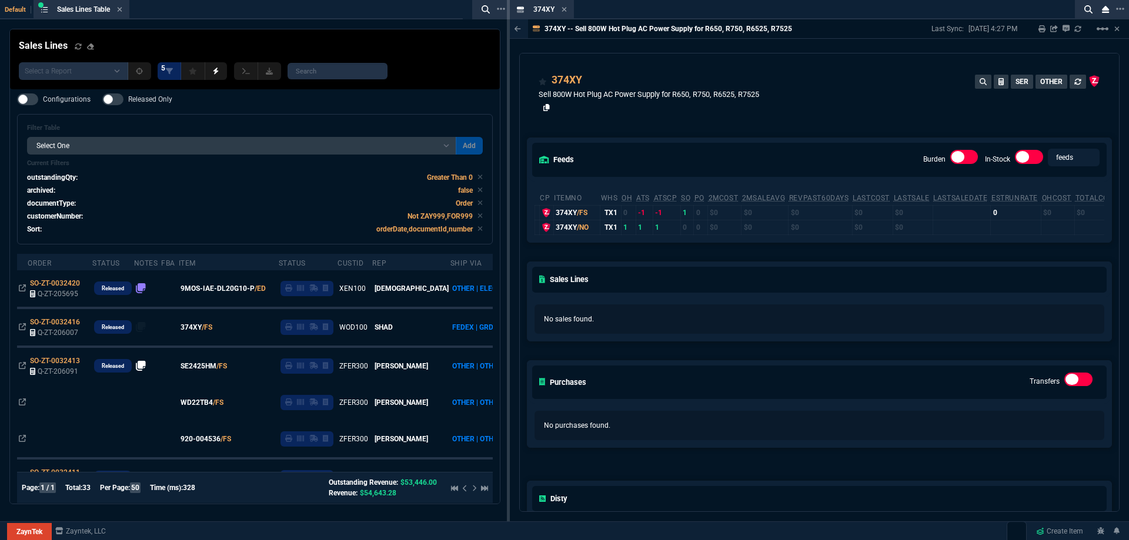
click at [547, 110] on icon at bounding box center [546, 107] width 6 height 7
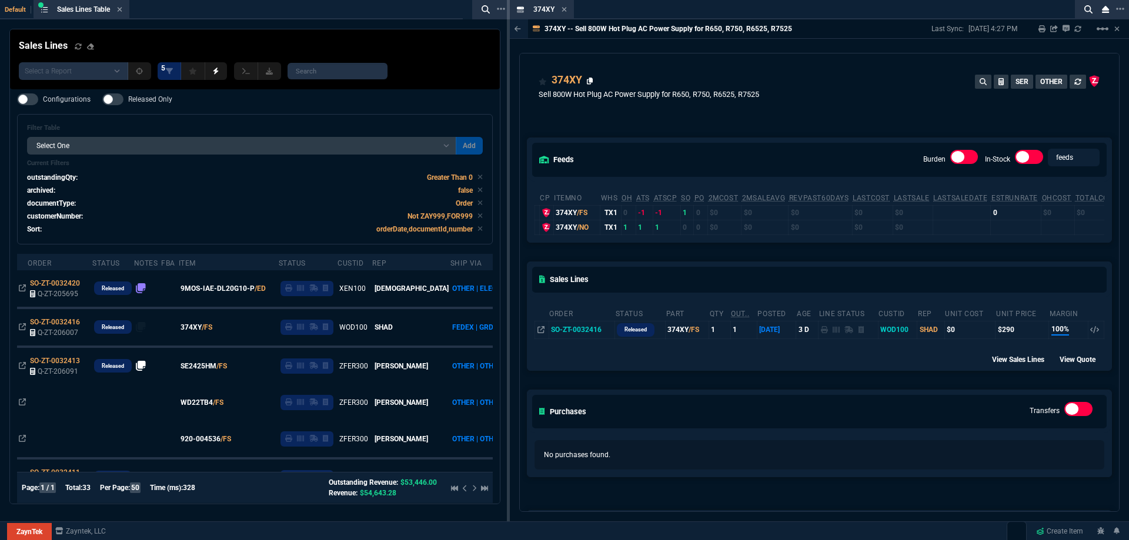
click at [587, 83] on icon at bounding box center [590, 81] width 6 height 7
drag, startPoint x: 546, startPoint y: 16, endPoint x: 355, endPoint y: 8, distance: 190.7
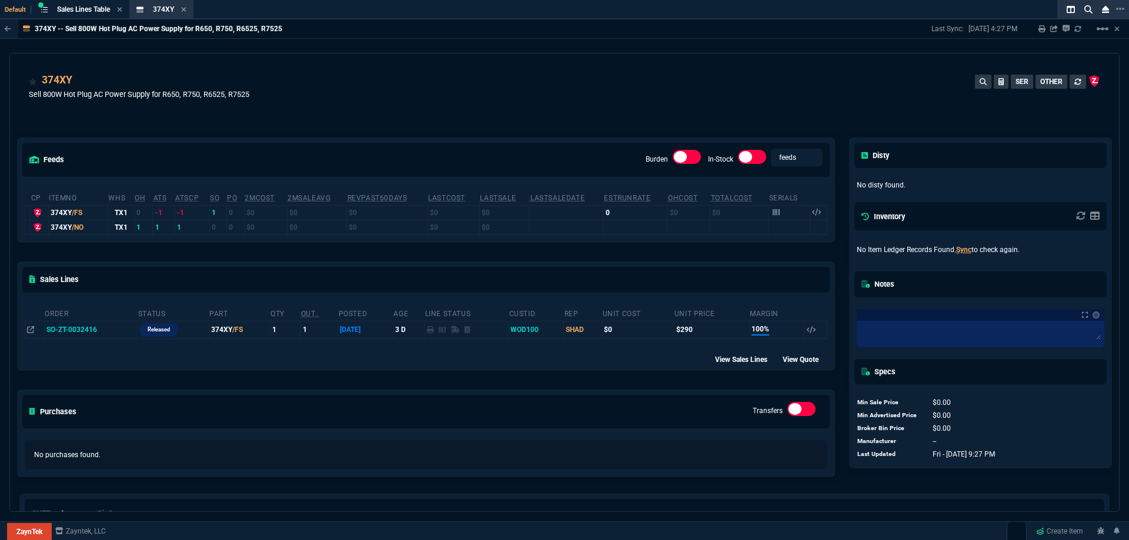
click at [54, 228] on div "374XY /NO" at bounding box center [78, 227] width 55 height 11
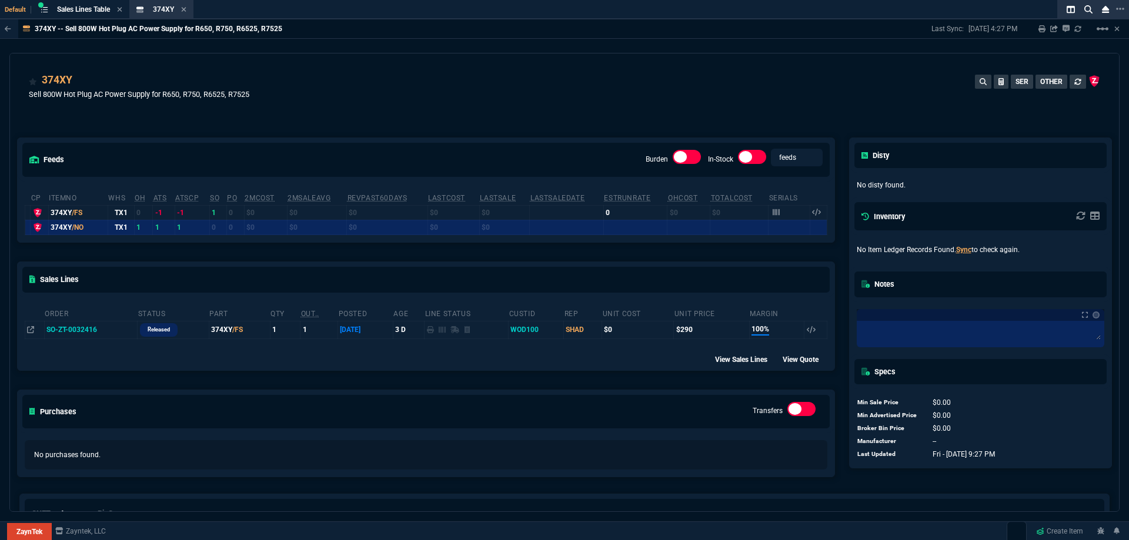
click at [613, 58] on div "374XY Sell 800W Hot Plug AC Power Supply for R650, R750, R6525, R7525 SER OTHER" at bounding box center [564, 89] width 1109 height 70
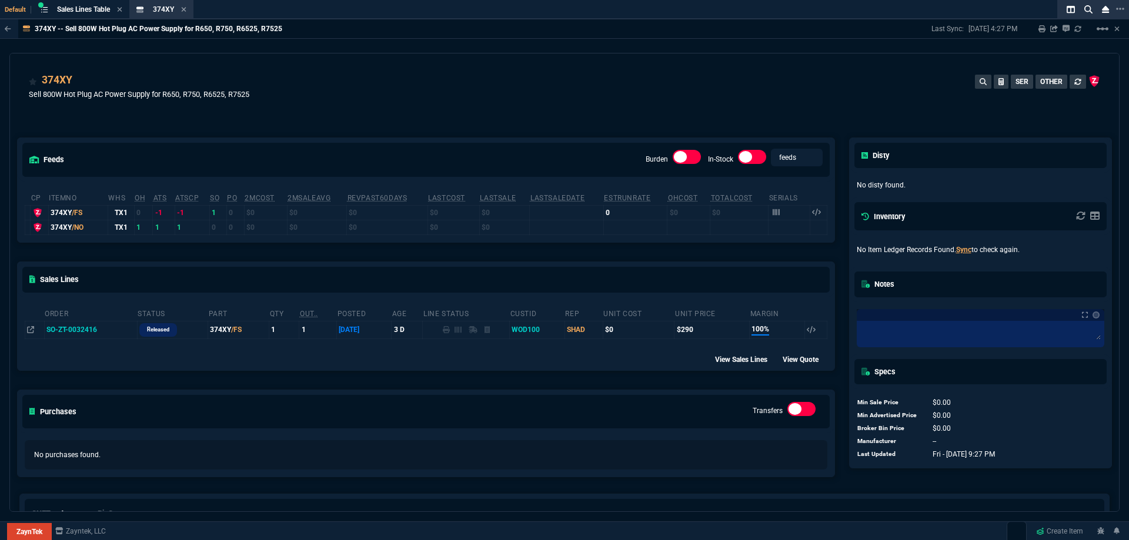
click at [186, 12] on icon at bounding box center [183, 9] width 5 height 7
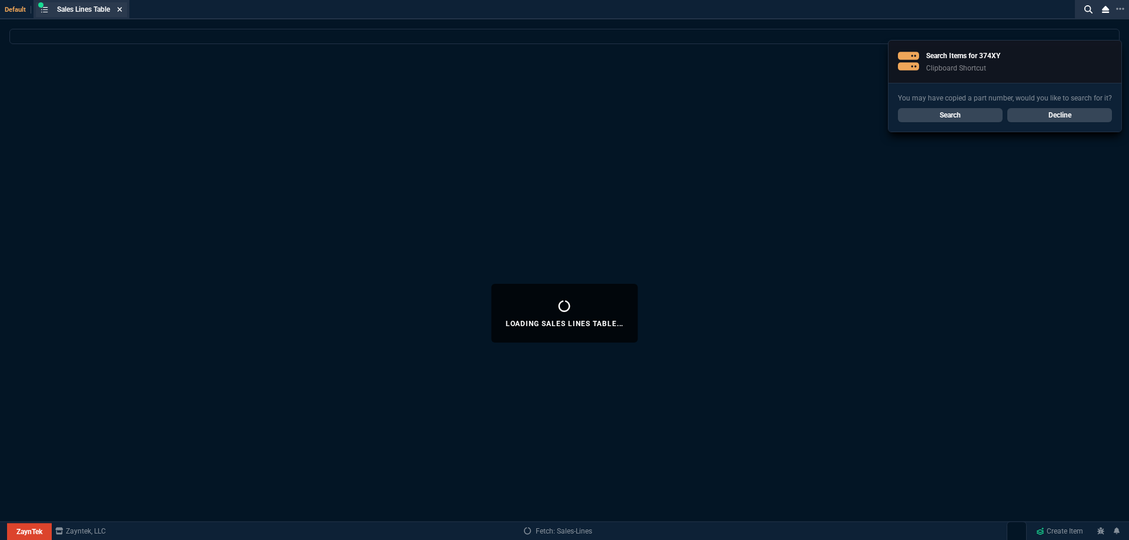
click at [121, 6] on icon at bounding box center [119, 9] width 5 height 7
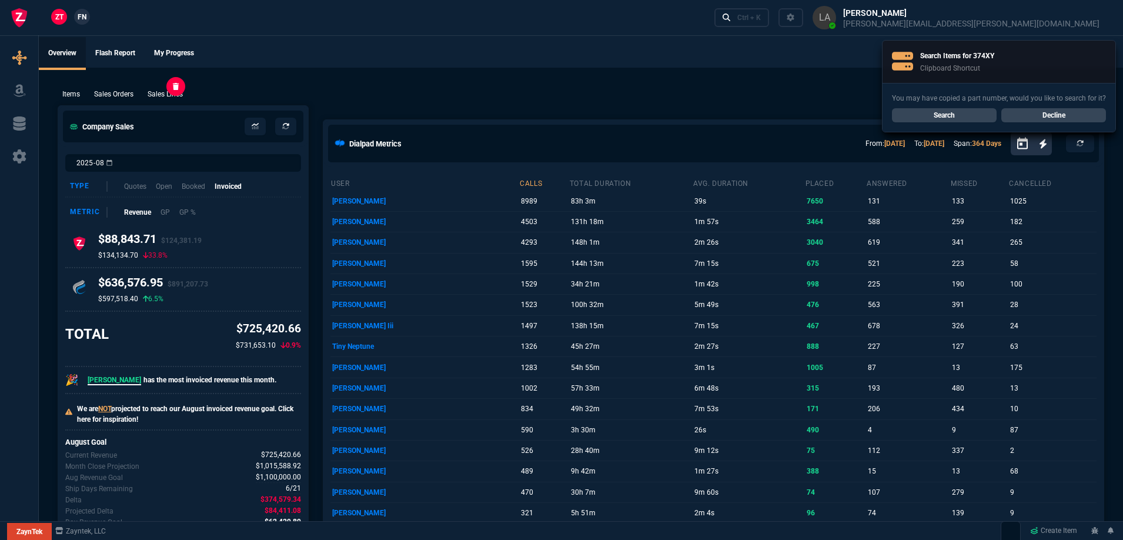
click at [178, 93] on p "Sales Lines" at bounding box center [165, 94] width 35 height 11
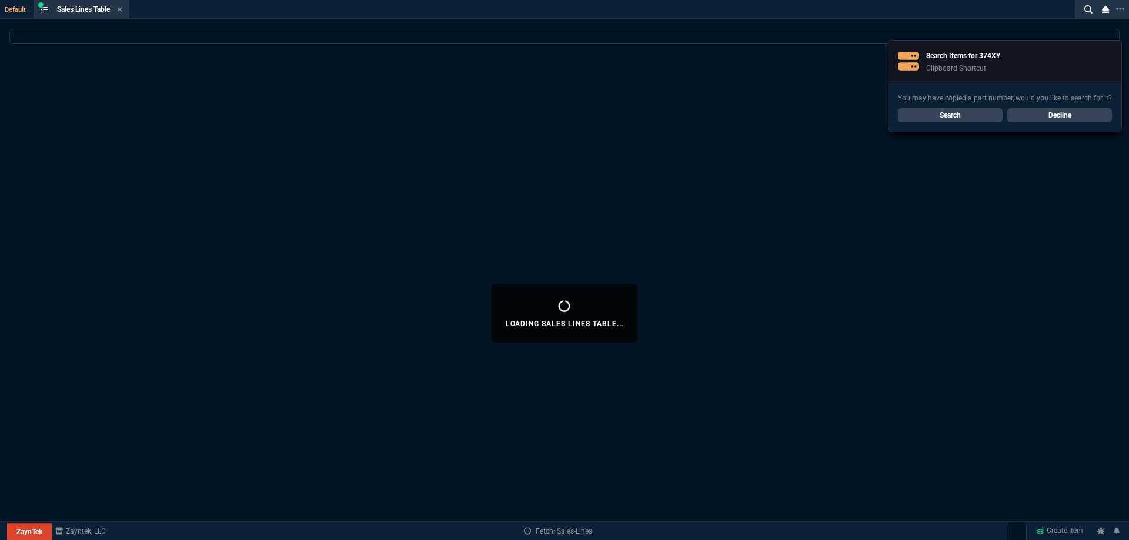
select select
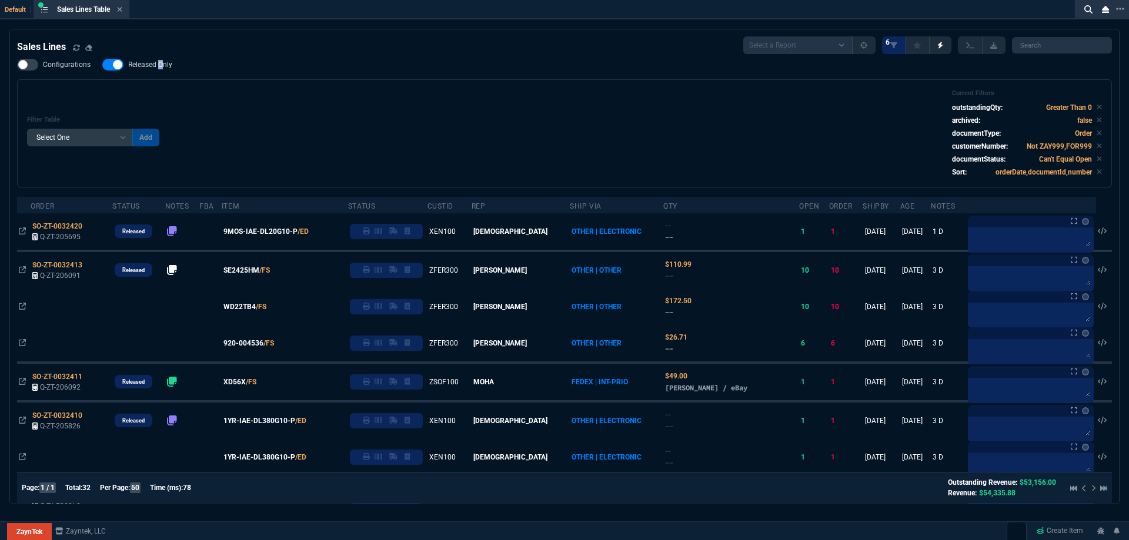
click at [159, 69] on span "Released Only" at bounding box center [150, 64] width 44 height 9
checkbox input "false"
click at [494, 99] on div "Filter Table Select One Add Filter () Age () ATS () Cond (itemVariantCode) Cust…" at bounding box center [564, 133] width 1075 height 88
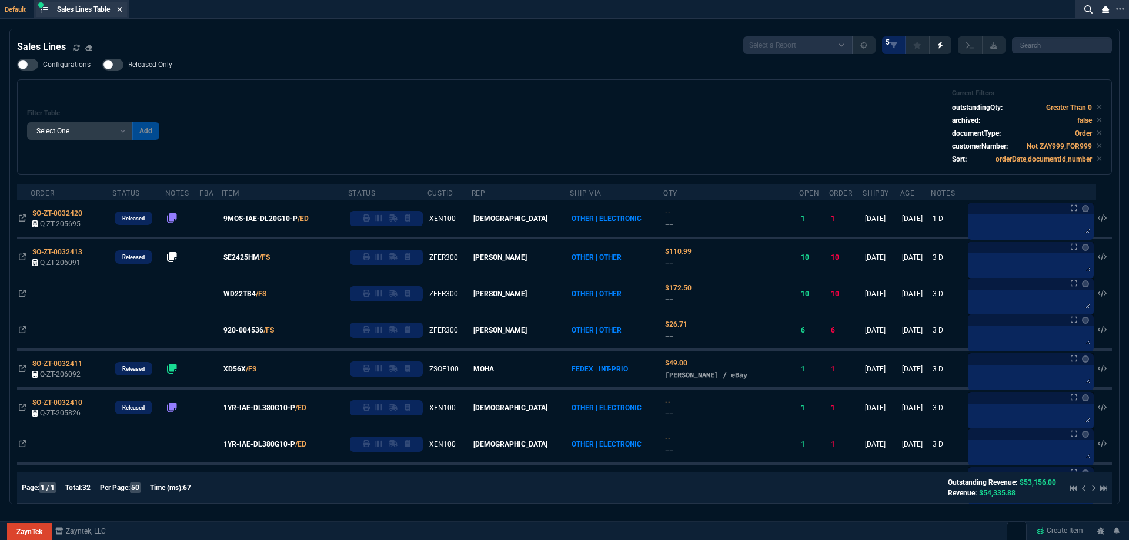
click at [121, 14] on nx-icon at bounding box center [119, 9] width 5 height 9
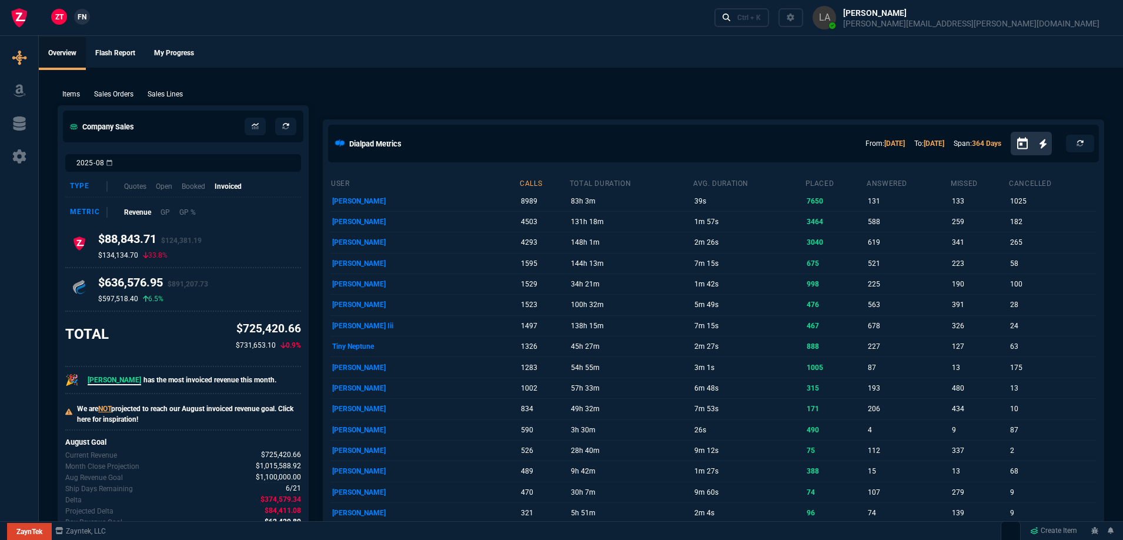
click at [85, 17] on span "FN" at bounding box center [82, 17] width 9 height 11
click at [166, 91] on p "Sales Lines" at bounding box center [165, 94] width 35 height 11
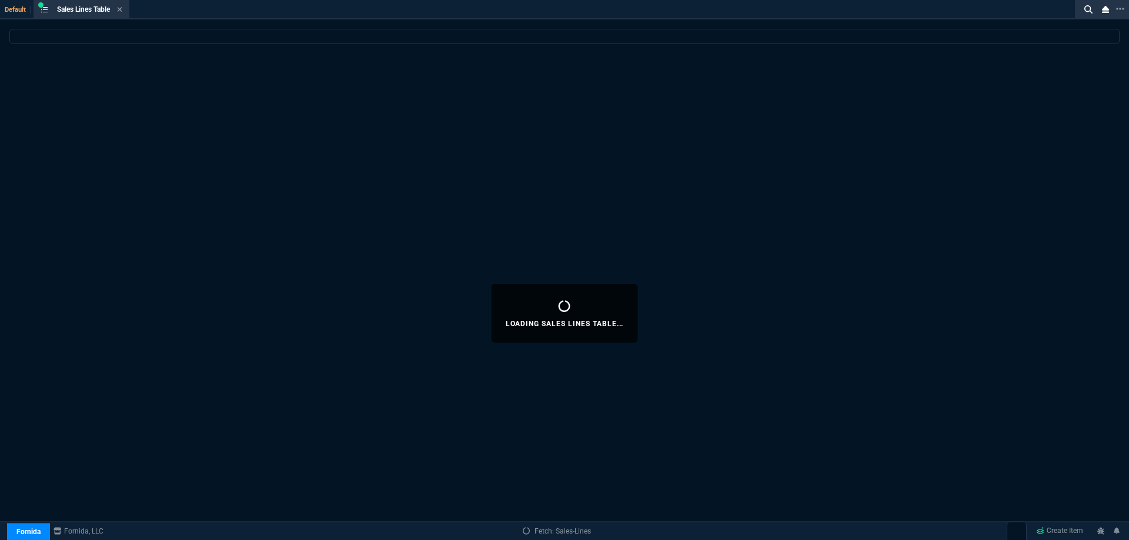
select select
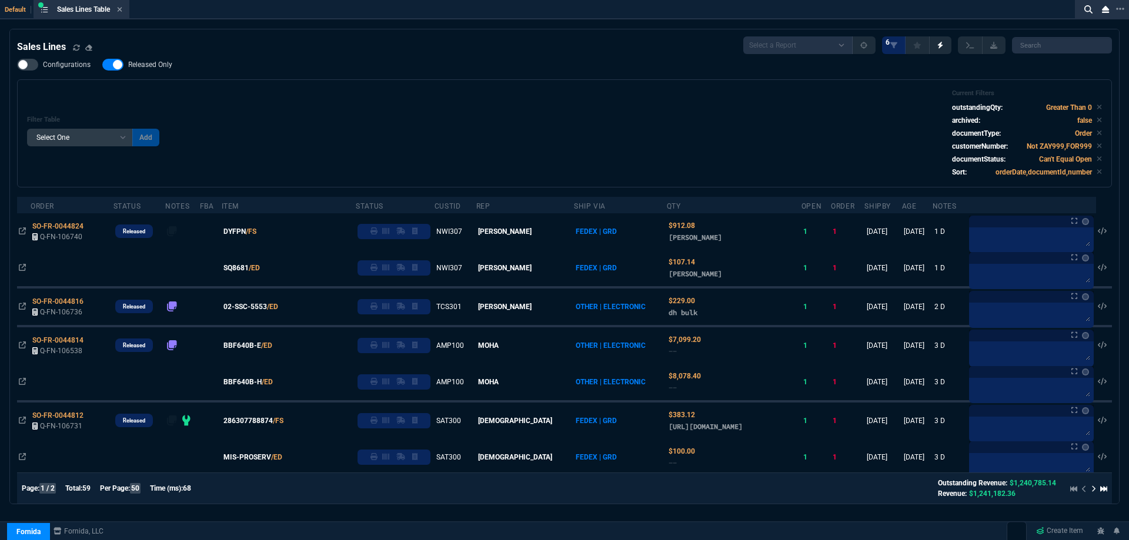
click at [152, 62] on span "Released Only" at bounding box center [150, 64] width 44 height 9
click at [102, 65] on input "Released Only" at bounding box center [102, 65] width 1 height 1
checkbox input "false"
click at [493, 65] on div "Configurations Released Only Filter Table Select One Add Filter () Age () ATS (…" at bounding box center [564, 123] width 1095 height 129
